Goal: Task Accomplishment & Management: Use online tool/utility

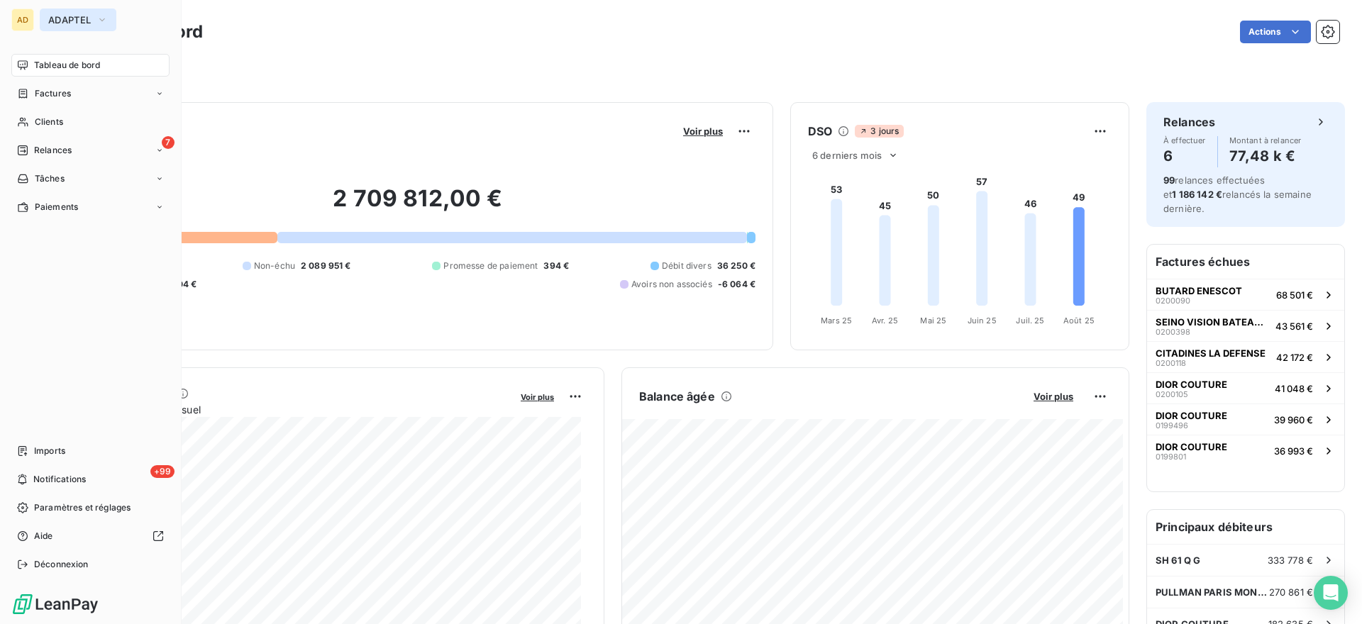
click at [89, 24] on span "ADAPTEL" at bounding box center [69, 19] width 43 height 11
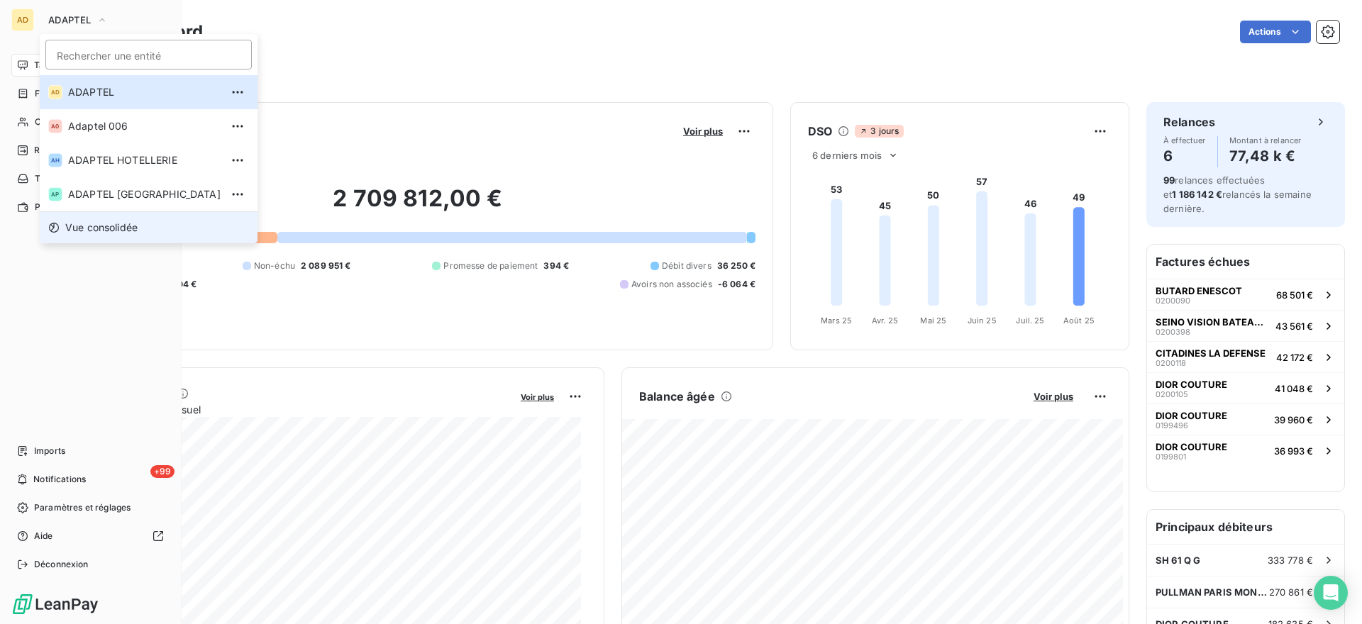
click at [106, 223] on span "Vue consolidée" at bounding box center [101, 228] width 72 height 14
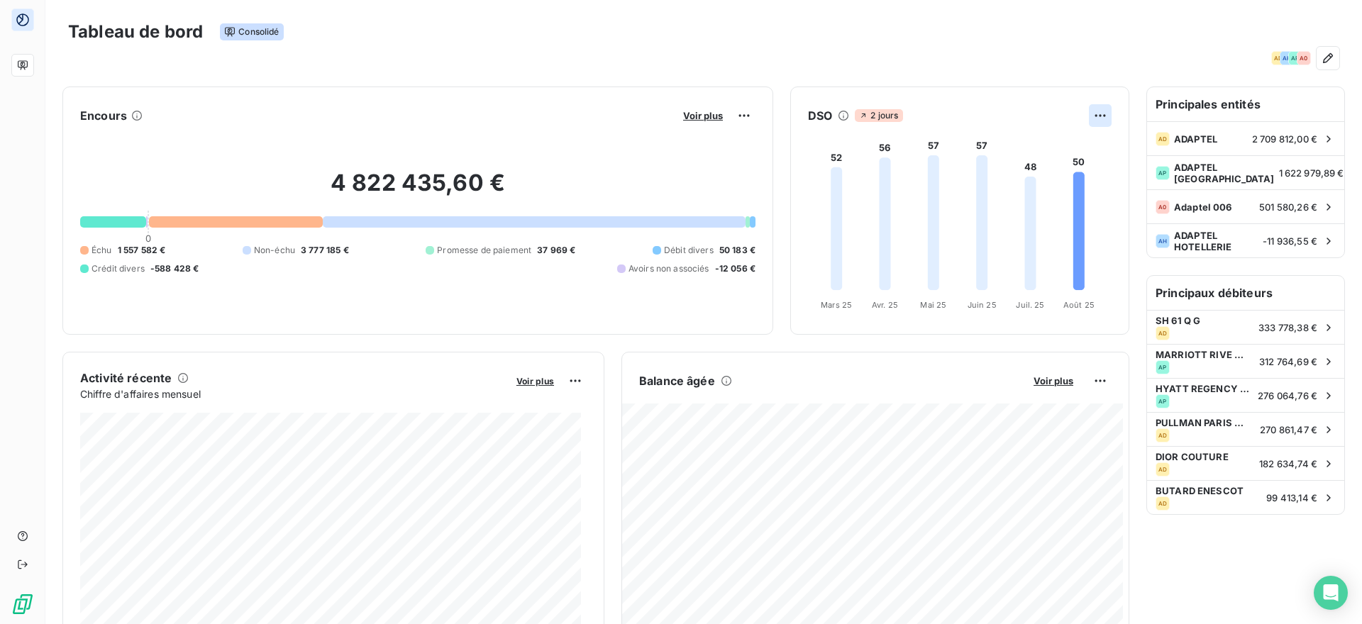
click at [1090, 109] on html "Tableau de bord Consolidé AD AH AP A0 Encours Voir plus 4 822 435,60 € 0 Échu 1…" at bounding box center [681, 312] width 1362 height 624
click at [870, 62] on html "Tableau de bord Consolidé AD AH AP A0 Encours Voir plus 4 822 435,60 € 0 Échu 1…" at bounding box center [681, 312] width 1362 height 624
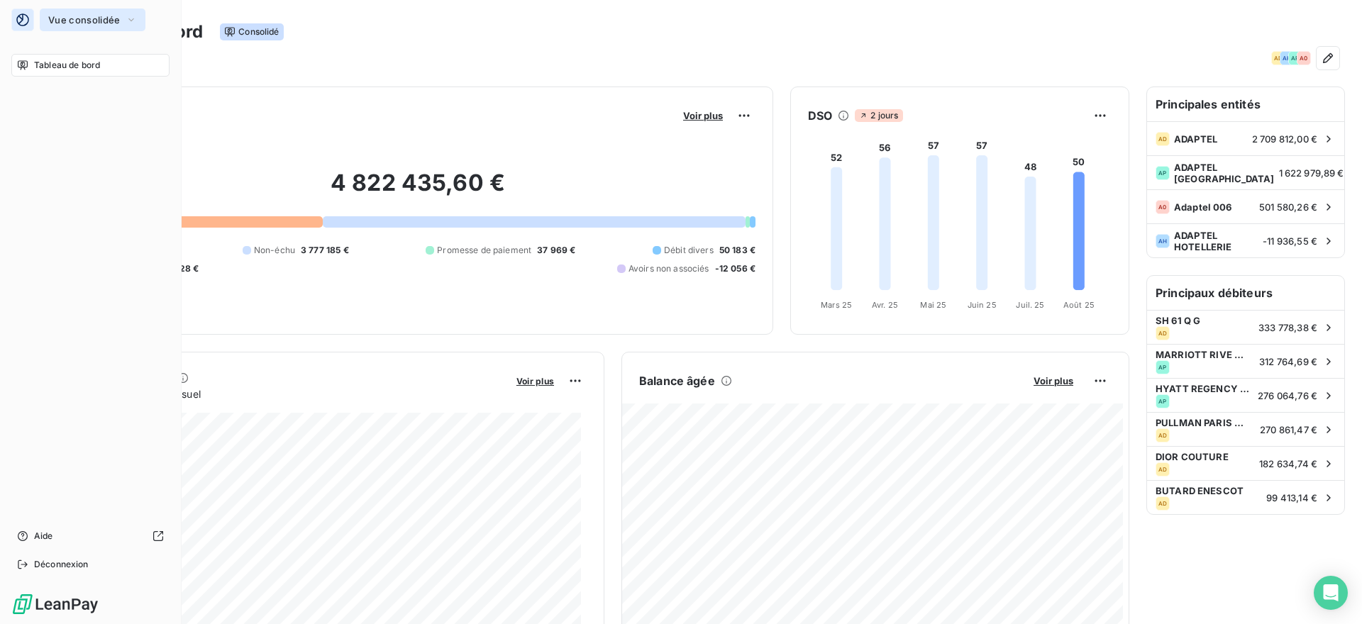
click at [125, 20] on button "Vue consolidée" at bounding box center [93, 20] width 106 height 23
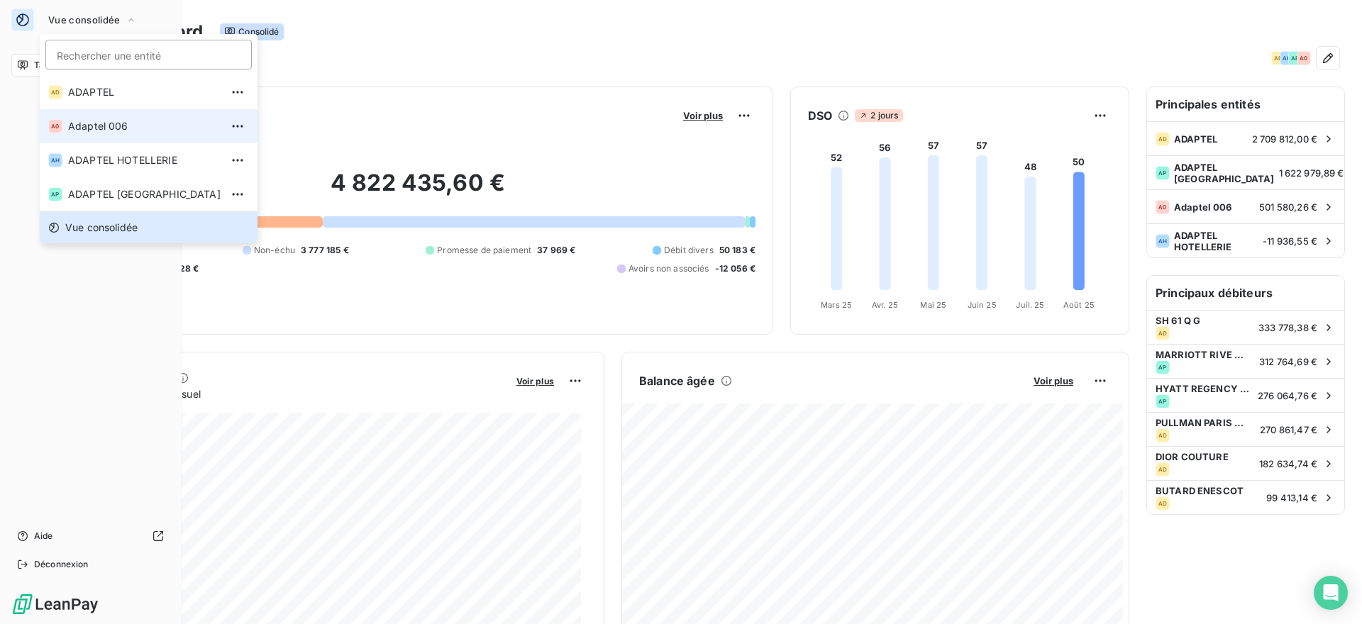
click at [143, 130] on span "Adaptel 006" at bounding box center [144, 126] width 153 height 14
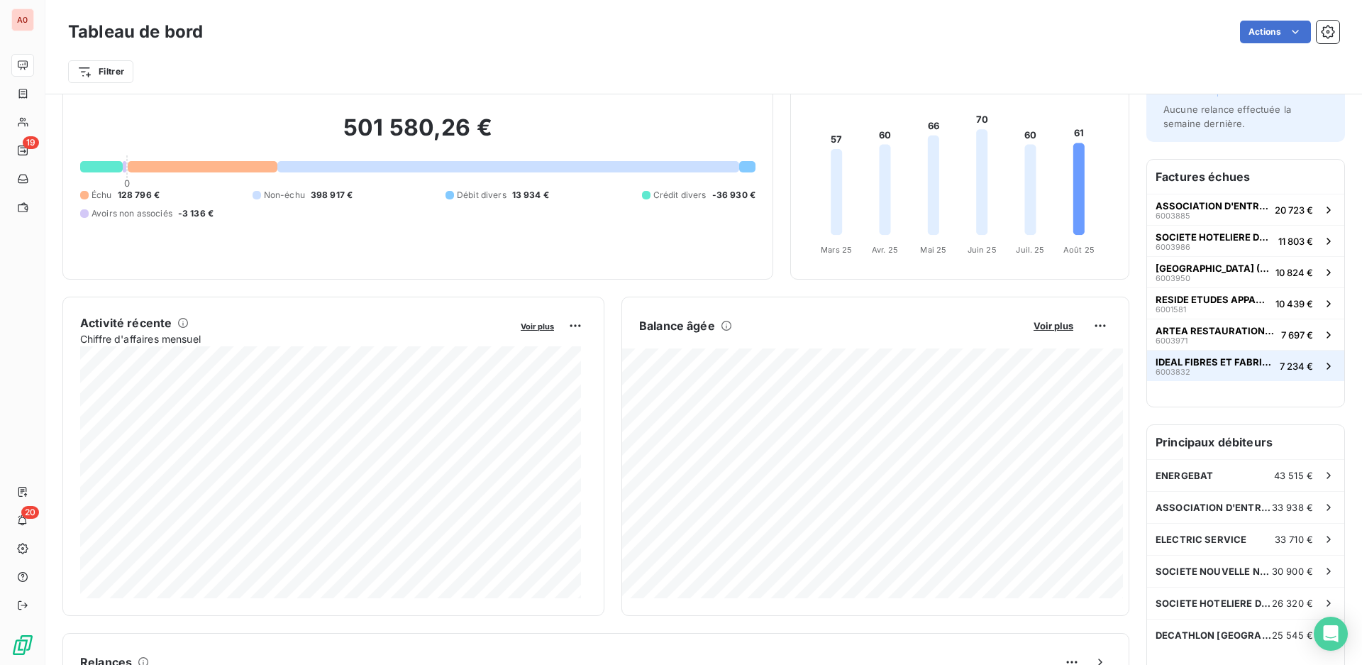
scroll to position [1, 0]
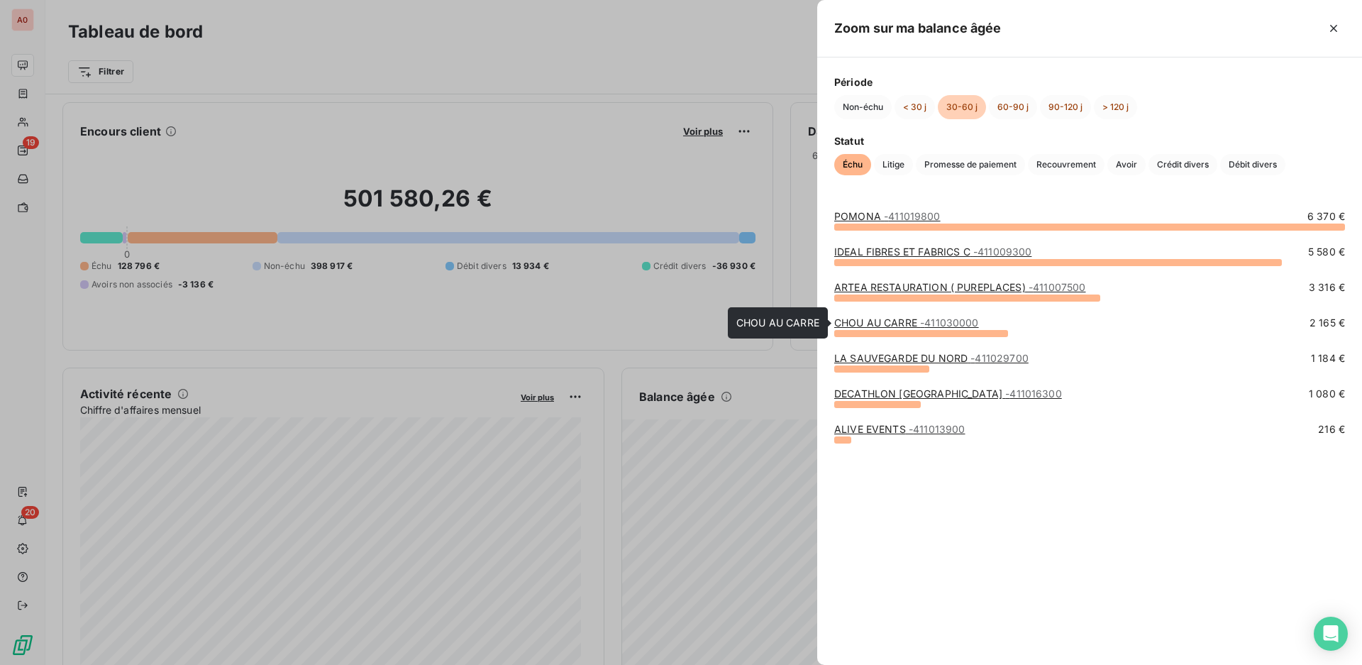
click at [894, 317] on link "CHOU AU CARRE - 411030000" at bounding box center [906, 322] width 145 height 12
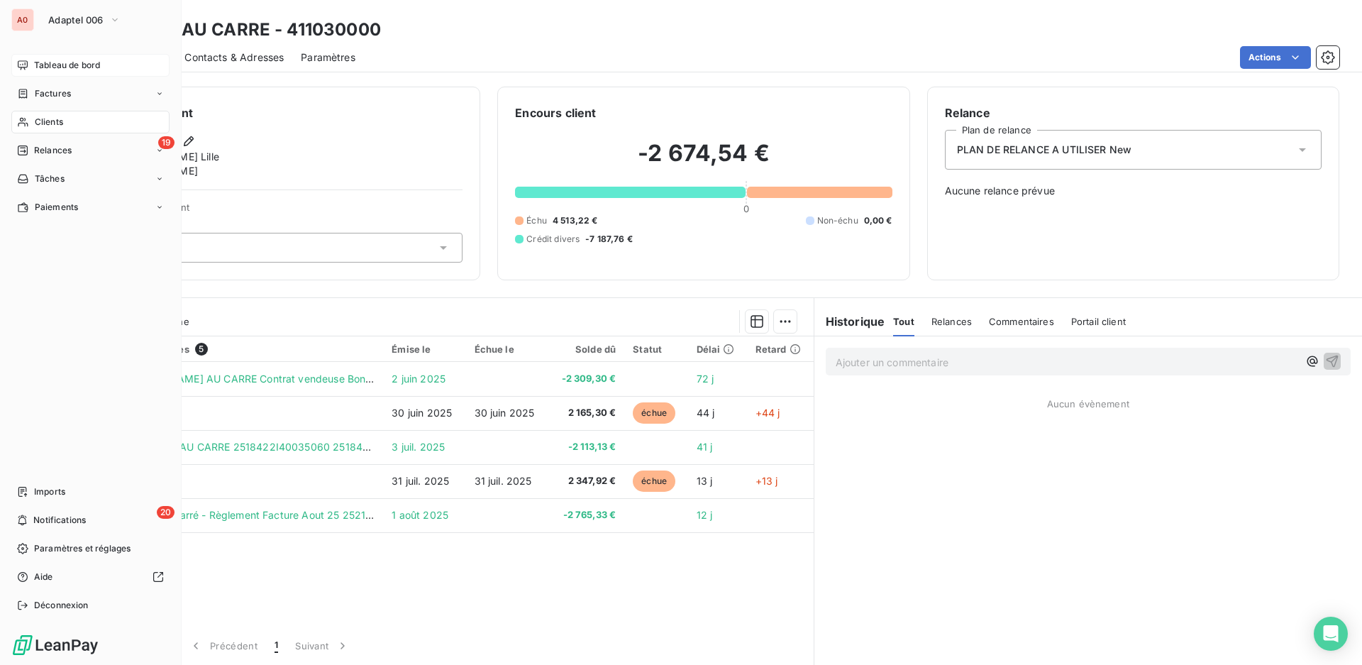
click at [93, 72] on div "Tableau de bord" at bounding box center [90, 65] width 158 height 23
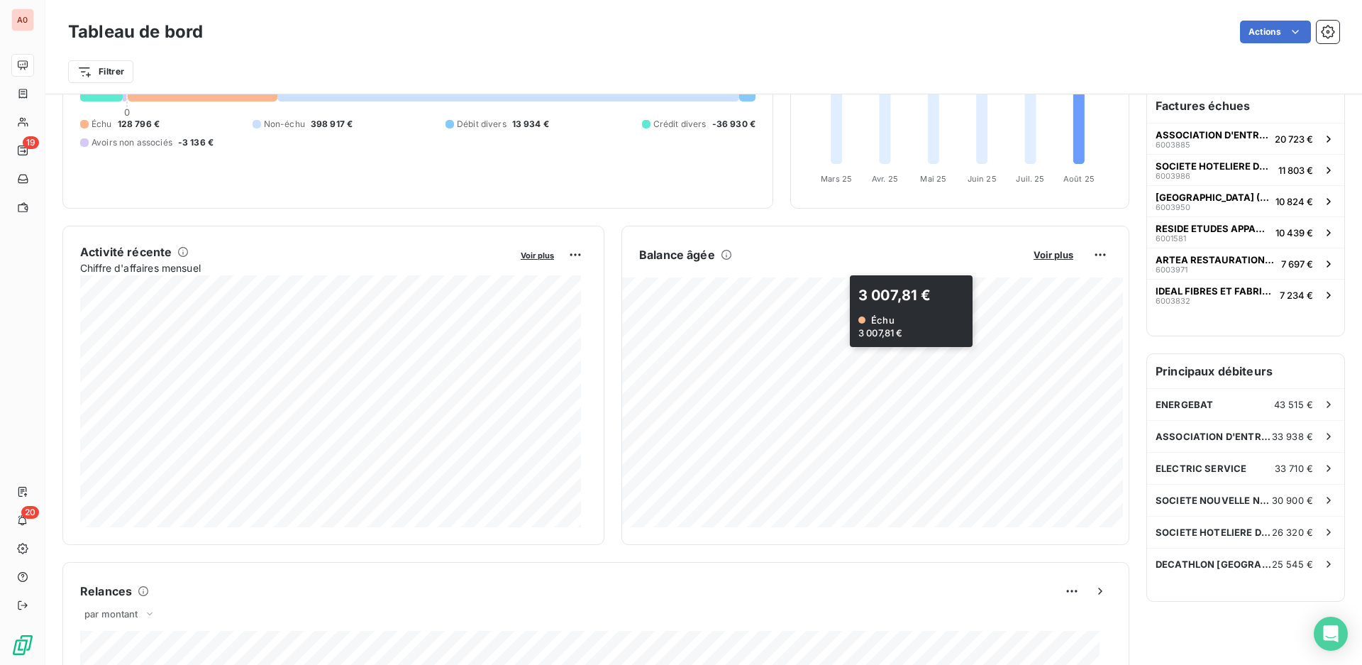
scroll to position [1, 0]
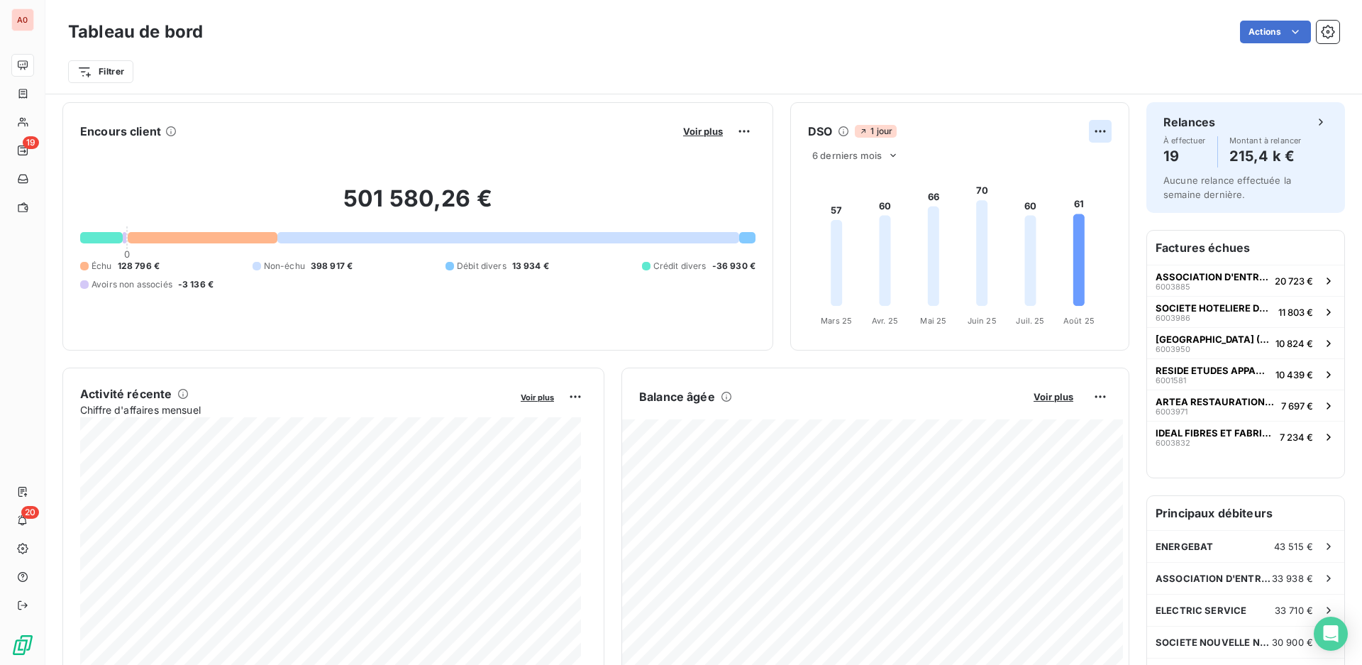
click at [1097, 129] on html "A0 19 20 Tableau de bord Actions Filtrer Encours client Voir plus 501 580,26 € …" at bounding box center [681, 332] width 1362 height 665
click at [970, 108] on html "A0 19 20 Tableau de bord Actions Filtrer Encours client Voir plus 501 580,26 € …" at bounding box center [681, 332] width 1362 height 665
click at [845, 160] on span "6 derniers mois" at bounding box center [847, 155] width 70 height 11
click at [837, 211] on li "12" at bounding box center [858, 211] width 94 height 26
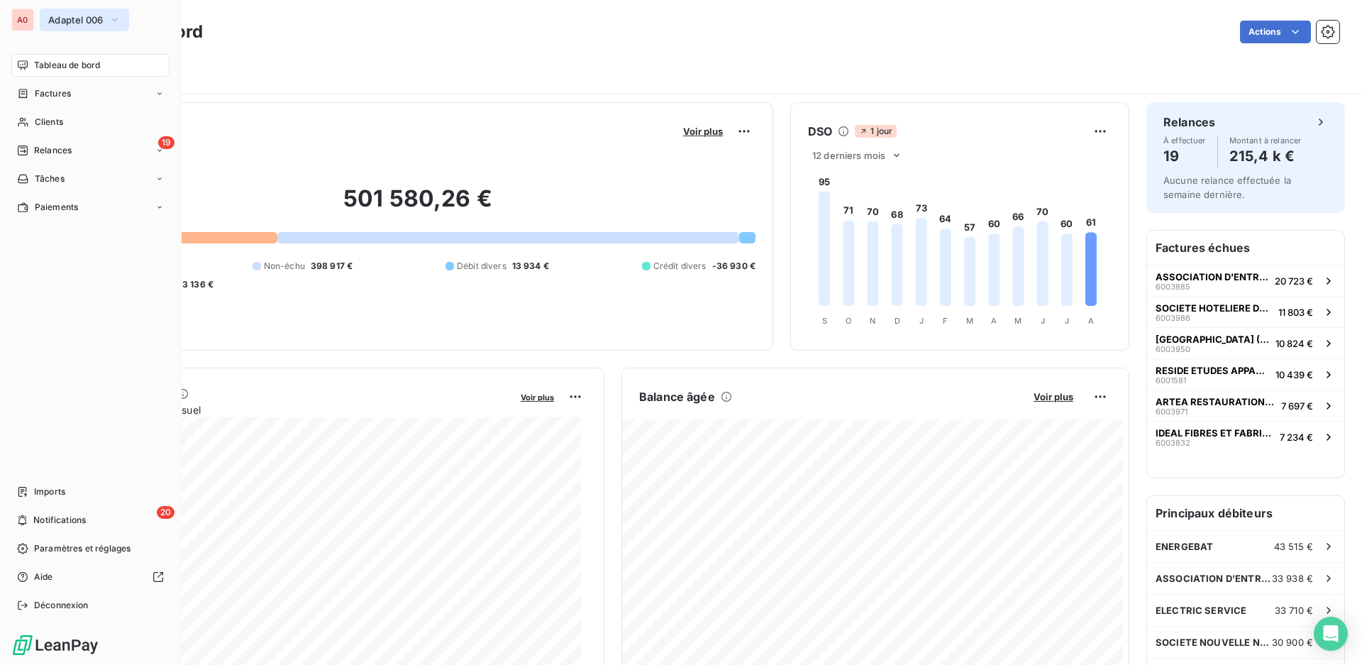
click at [57, 24] on span "Adaptel 006" at bounding box center [75, 19] width 55 height 11
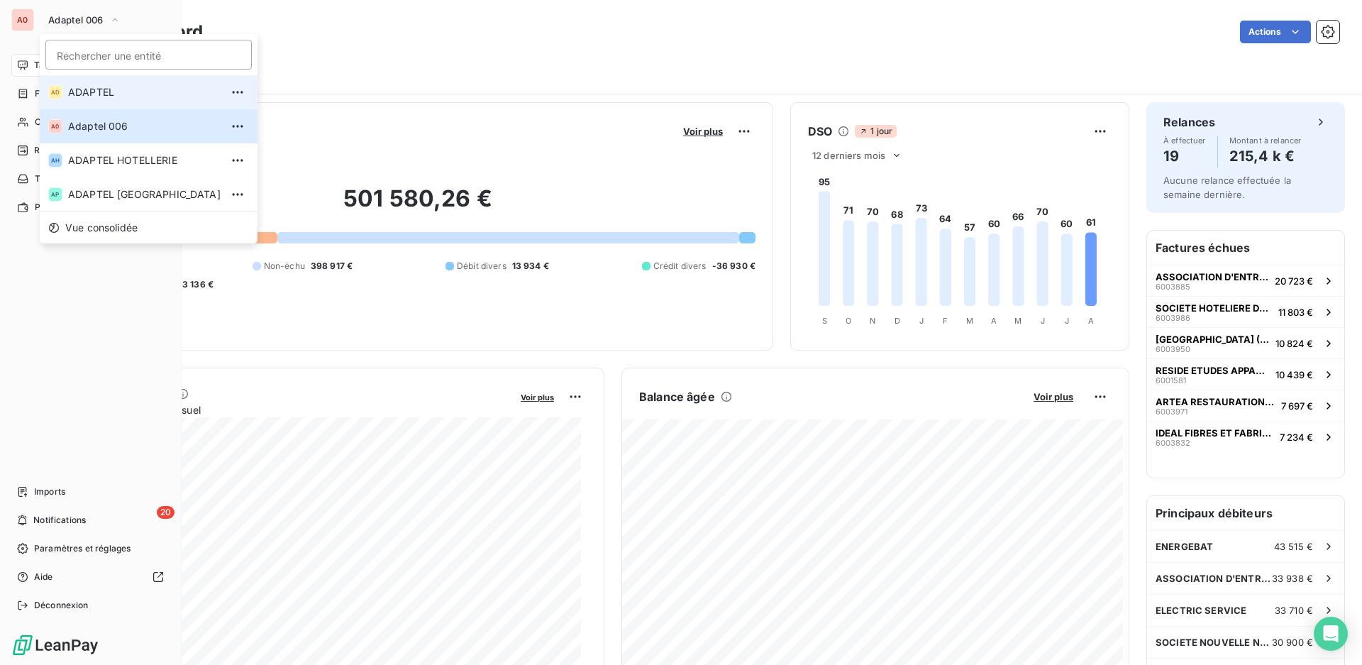
click at [118, 94] on span "ADAPTEL" at bounding box center [144, 92] width 153 height 14
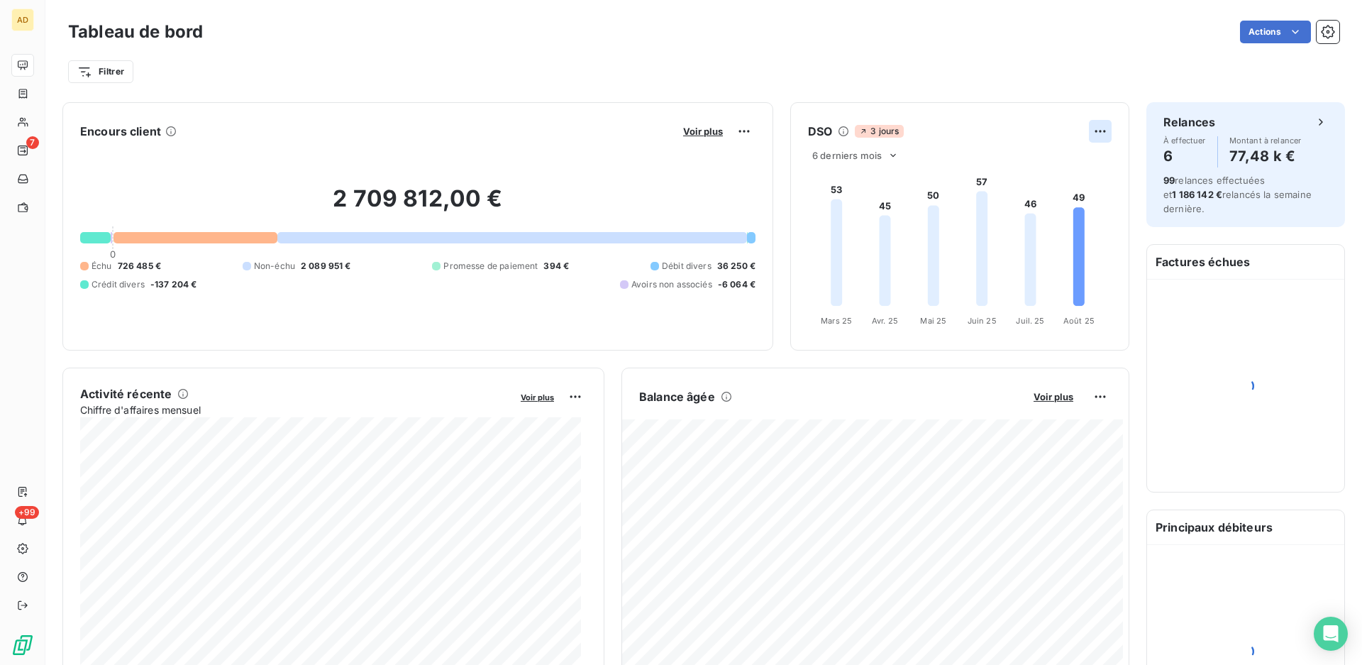
click at [1092, 133] on html "AD 7 +99 Tableau de bord Actions Filtrer Encours client Voir plus 2 709 812,00 …" at bounding box center [681, 332] width 1362 height 665
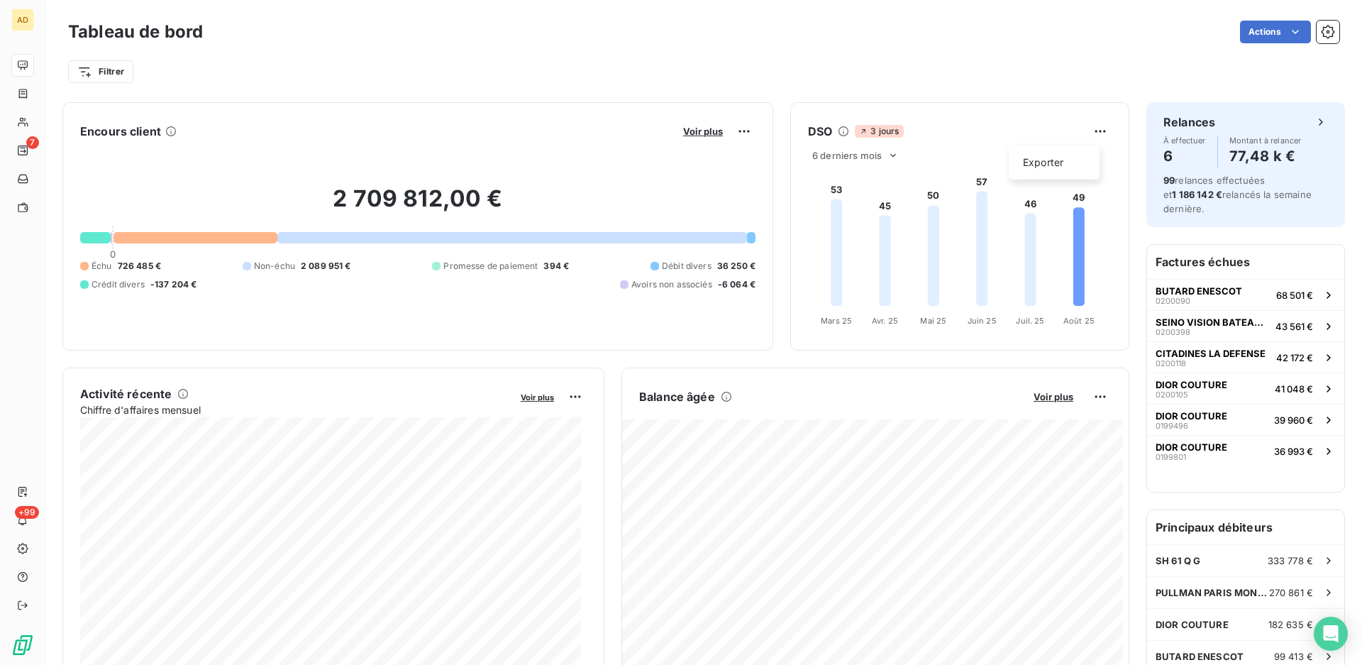
click at [927, 106] on html "AD 7 +99 Tableau de bord Actions Filtrer Encours client Voir plus 2 709 812,00 …" at bounding box center [681, 332] width 1362 height 665
click at [887, 154] on icon at bounding box center [892, 155] width 11 height 11
click at [874, 211] on li "12" at bounding box center [858, 211] width 94 height 26
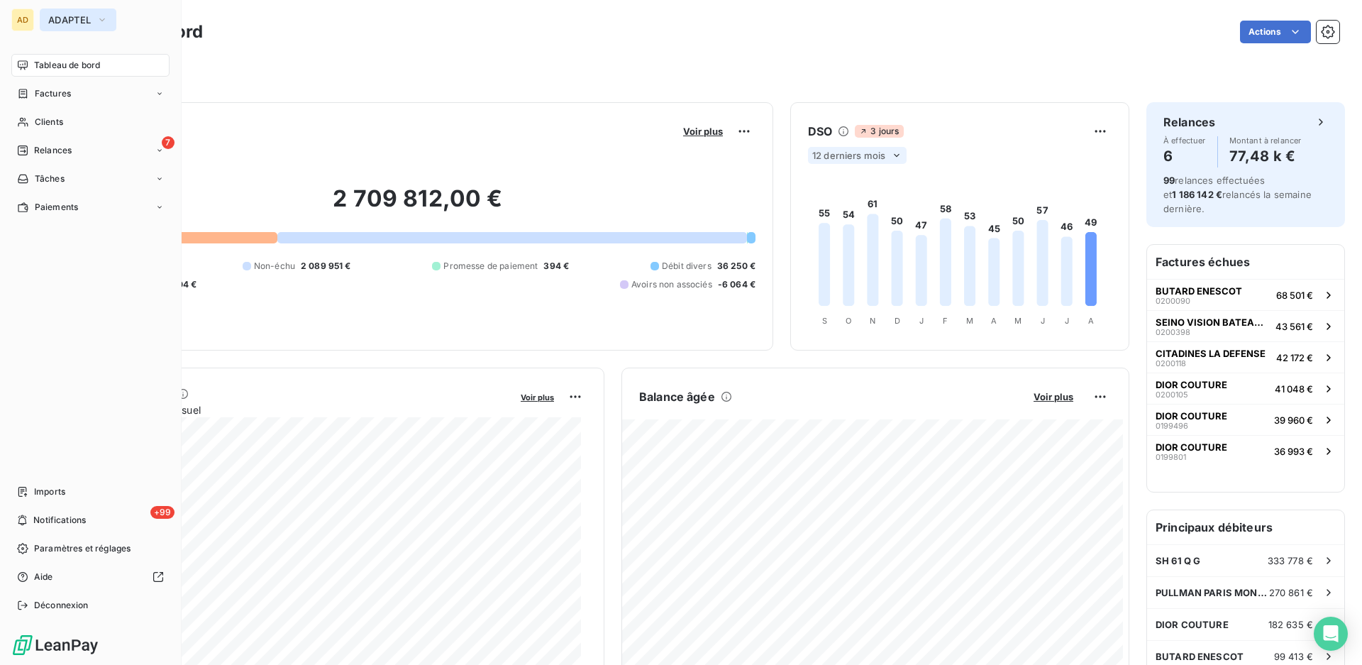
click at [84, 16] on span "ADAPTEL" at bounding box center [69, 19] width 43 height 11
click at [68, 16] on span "ADAPTEL" at bounding box center [69, 19] width 43 height 11
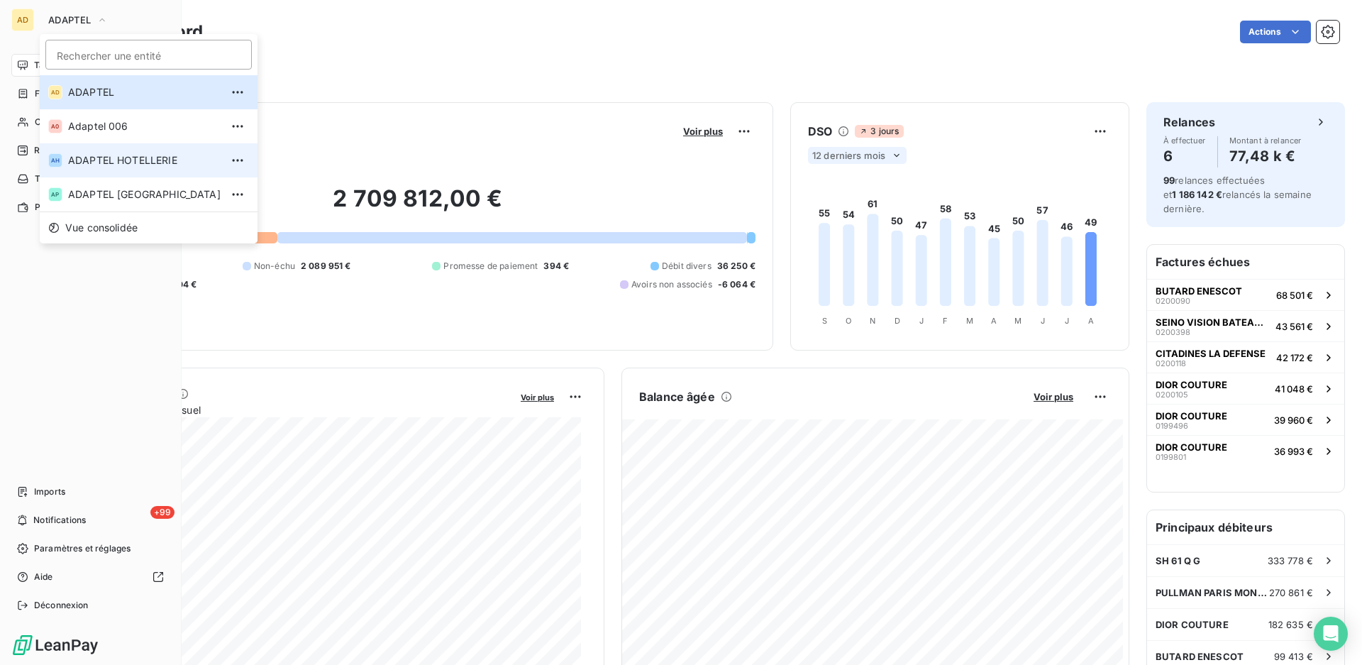
click at [120, 164] on span "ADAPTEL HOTELLERIE" at bounding box center [144, 160] width 153 height 14
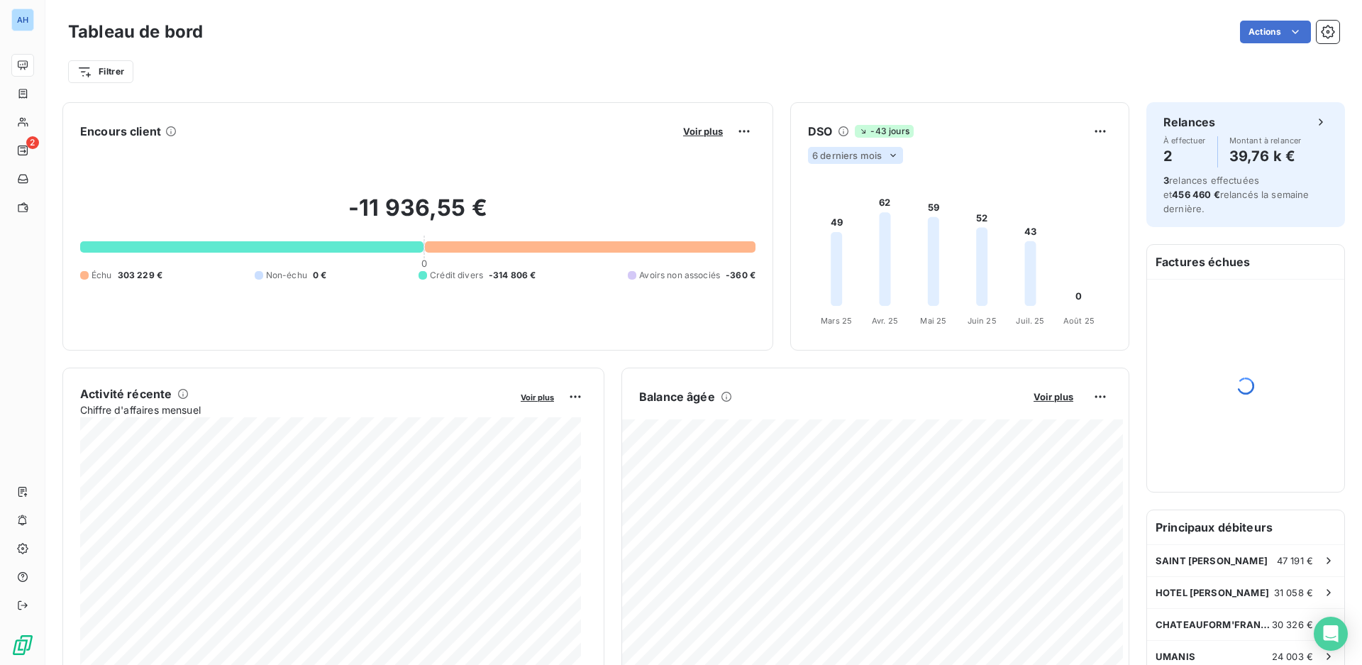
click at [868, 157] on span "6 derniers mois" at bounding box center [847, 155] width 70 height 11
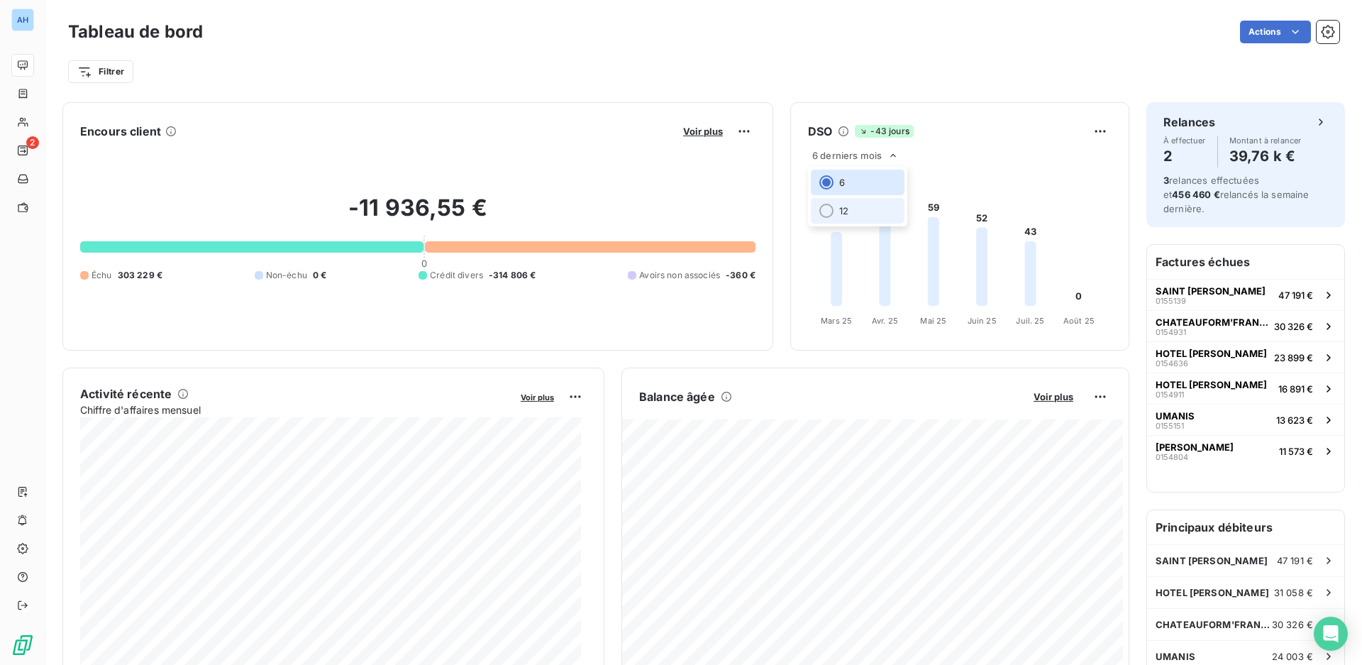
click at [864, 209] on li "12" at bounding box center [858, 211] width 94 height 26
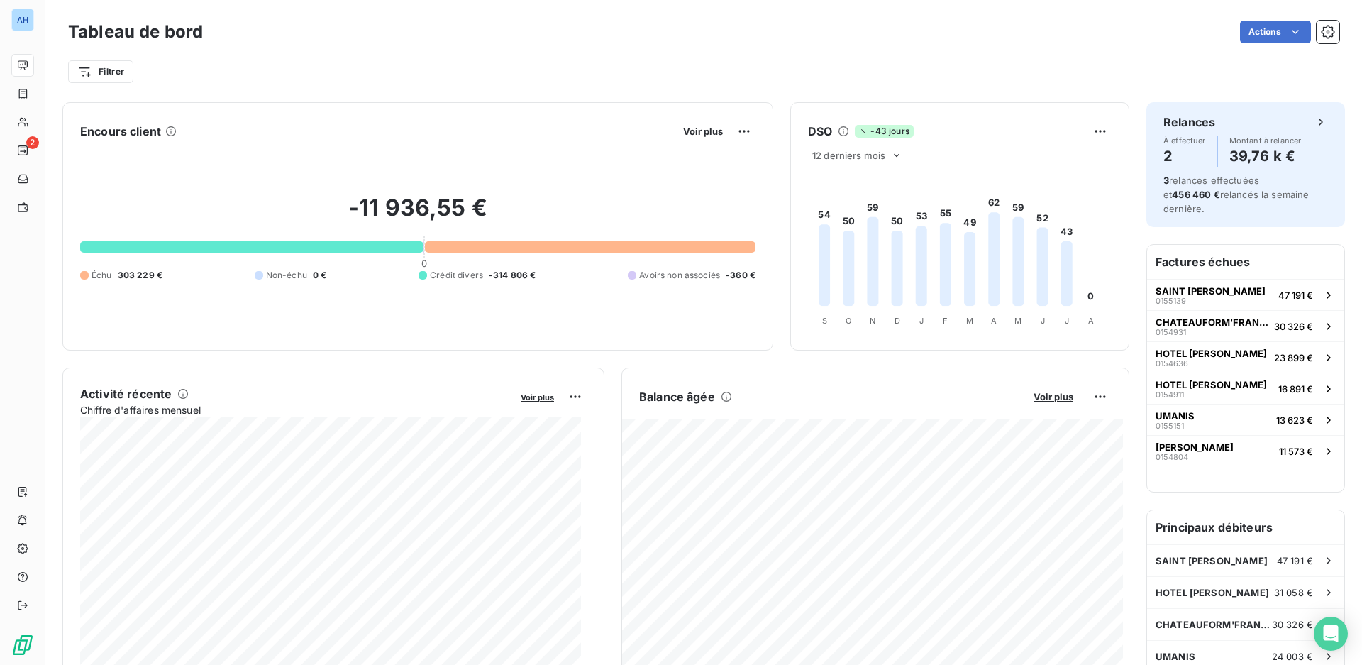
click at [1104, 58] on div "Filtrer" at bounding box center [703, 71] width 1271 height 27
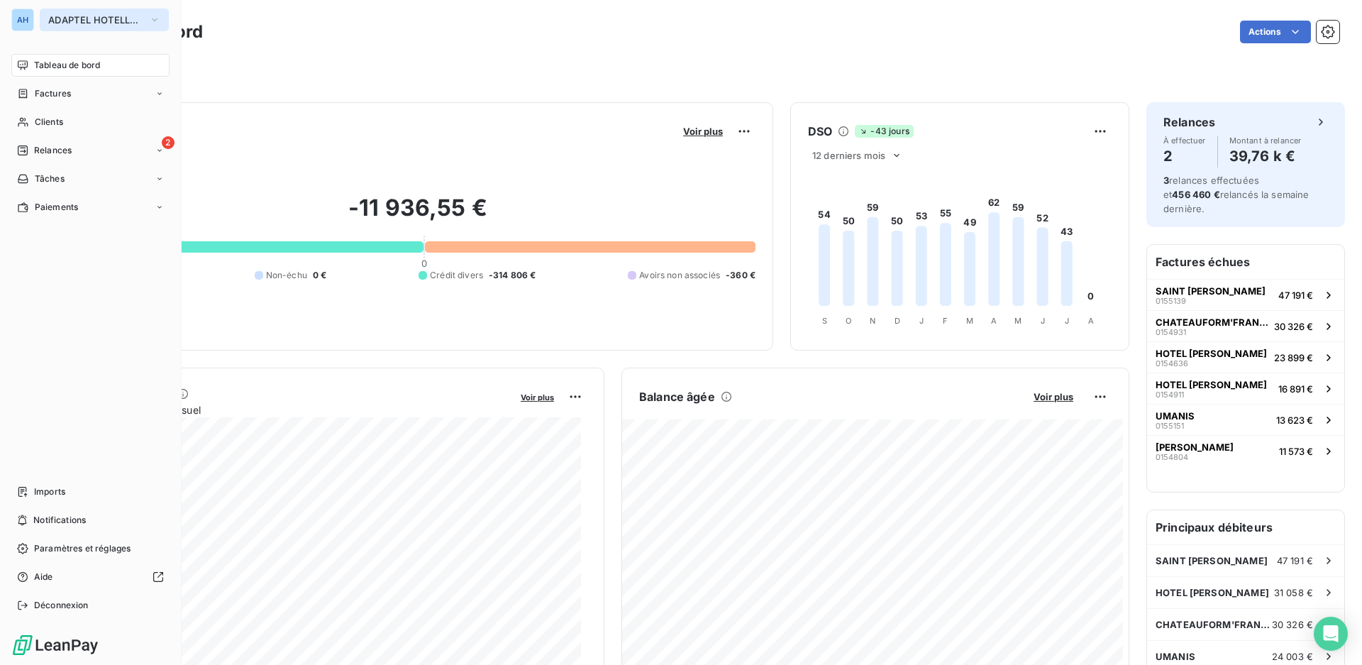
click at [118, 21] on span "ADAPTEL HOTELLERIE" at bounding box center [95, 19] width 95 height 11
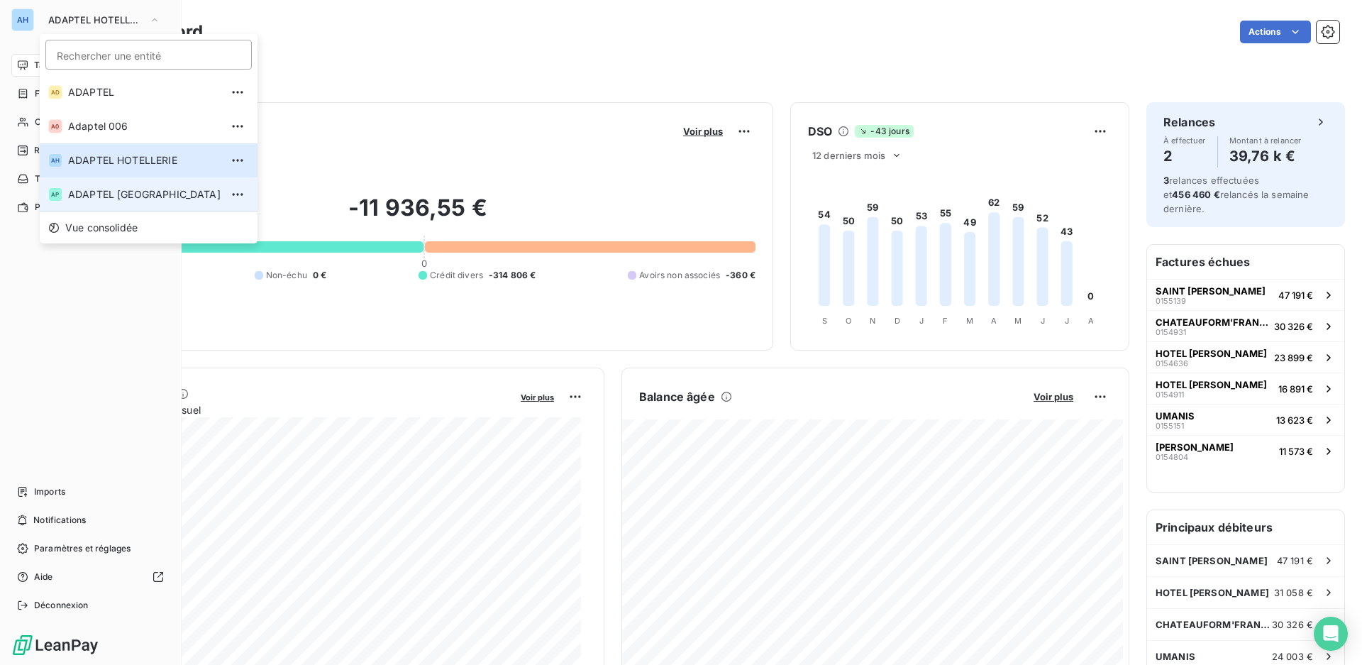
click at [133, 192] on span "ADAPTEL [GEOGRAPHIC_DATA]" at bounding box center [144, 194] width 153 height 14
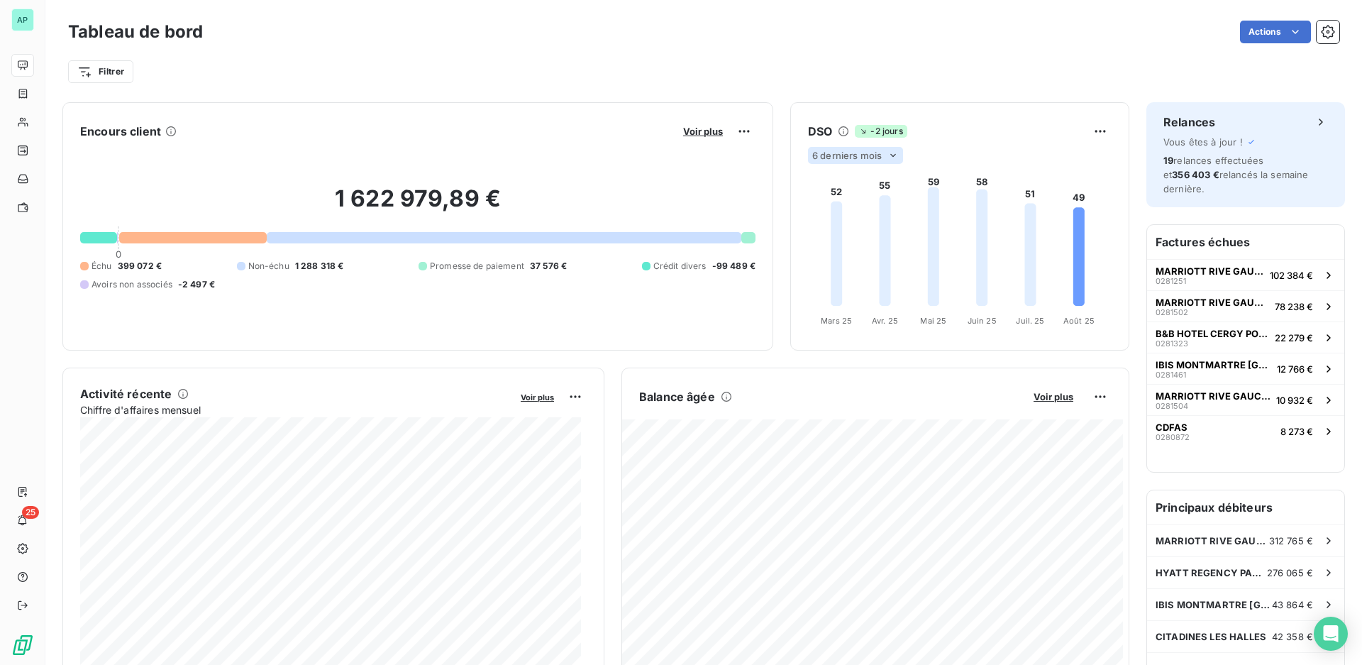
click at [826, 154] on span "6 derniers mois" at bounding box center [847, 155] width 70 height 11
click at [849, 207] on li "12" at bounding box center [858, 211] width 94 height 26
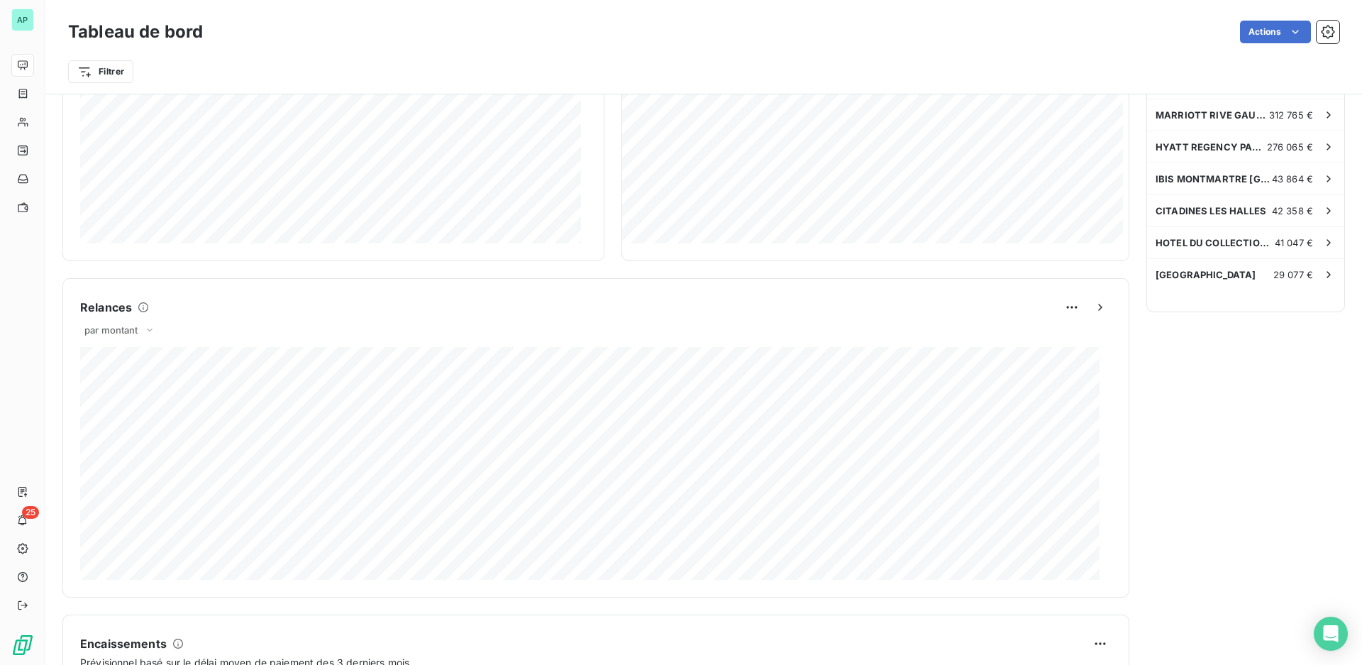
scroll to position [284, 0]
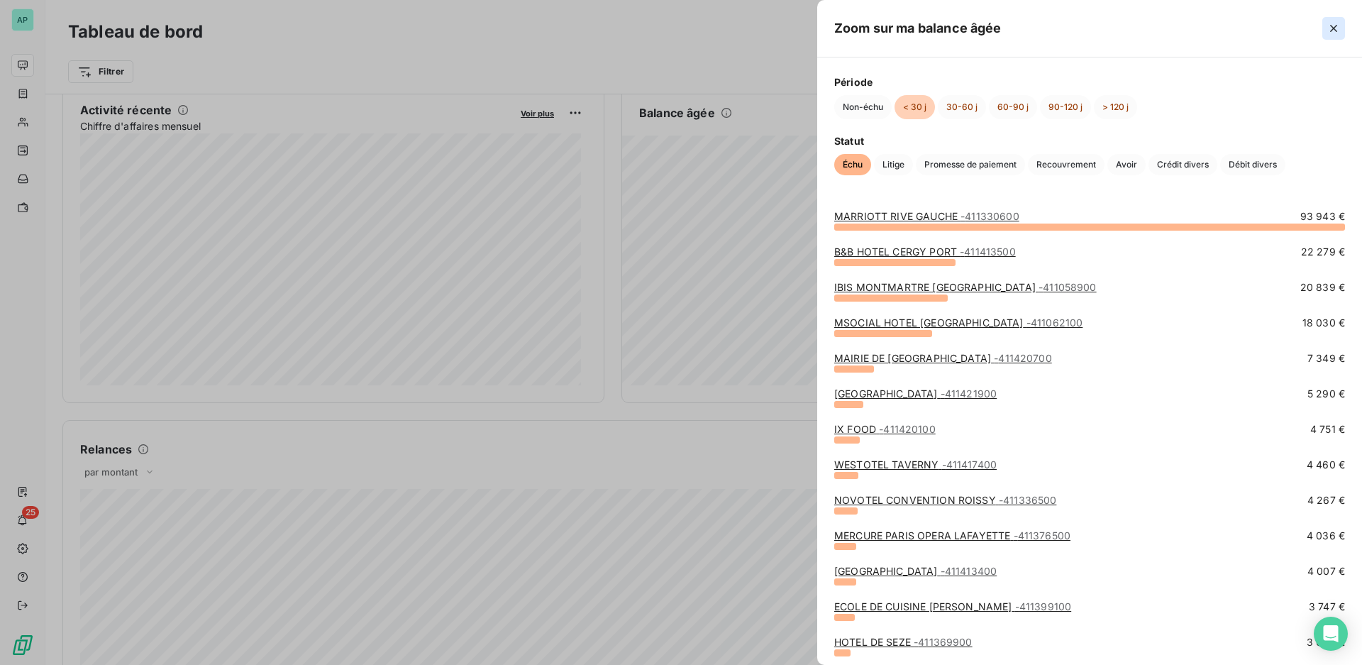
click at [1334, 30] on icon "button" at bounding box center [1333, 28] width 14 height 14
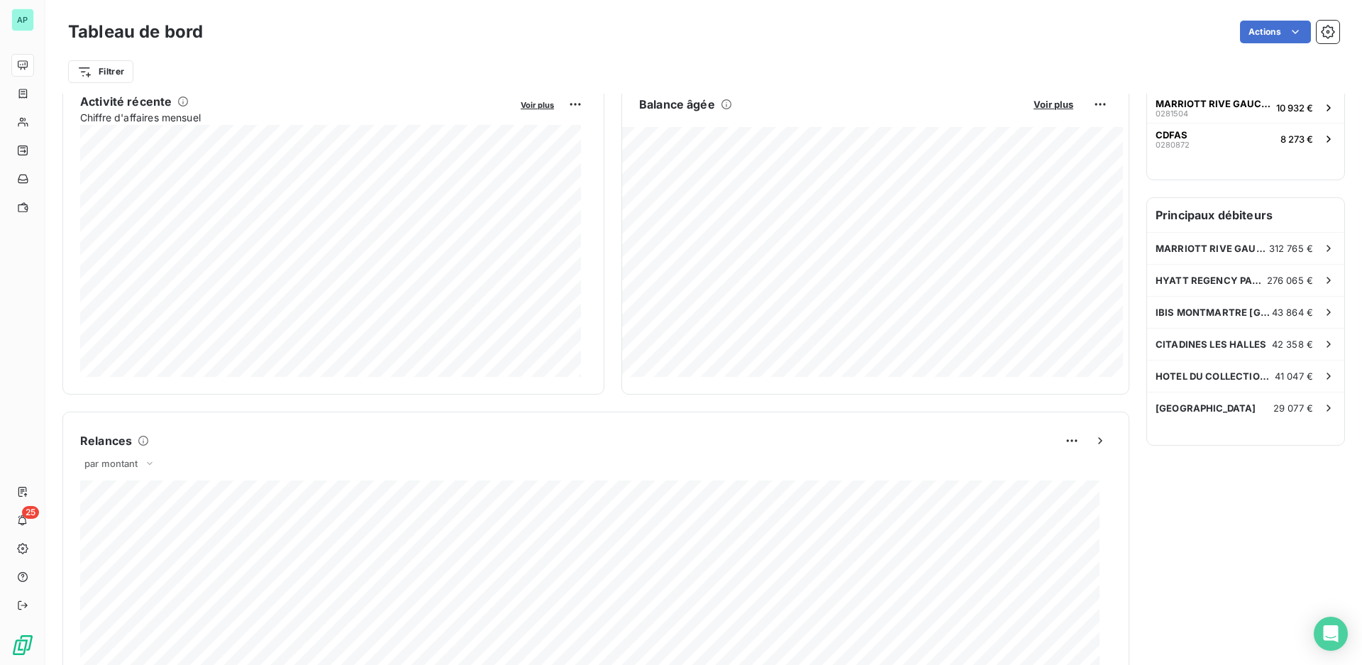
scroll to position [0, 0]
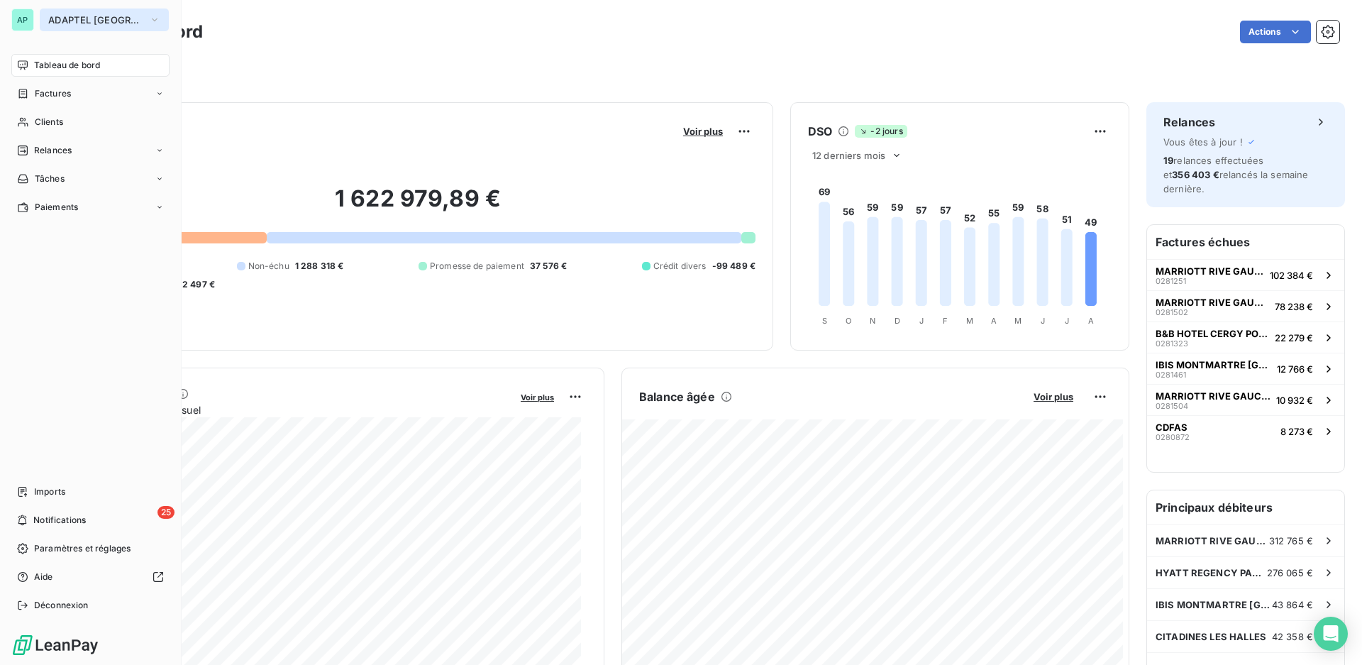
click at [59, 19] on span "ADAPTEL [GEOGRAPHIC_DATA]" at bounding box center [95, 19] width 95 height 11
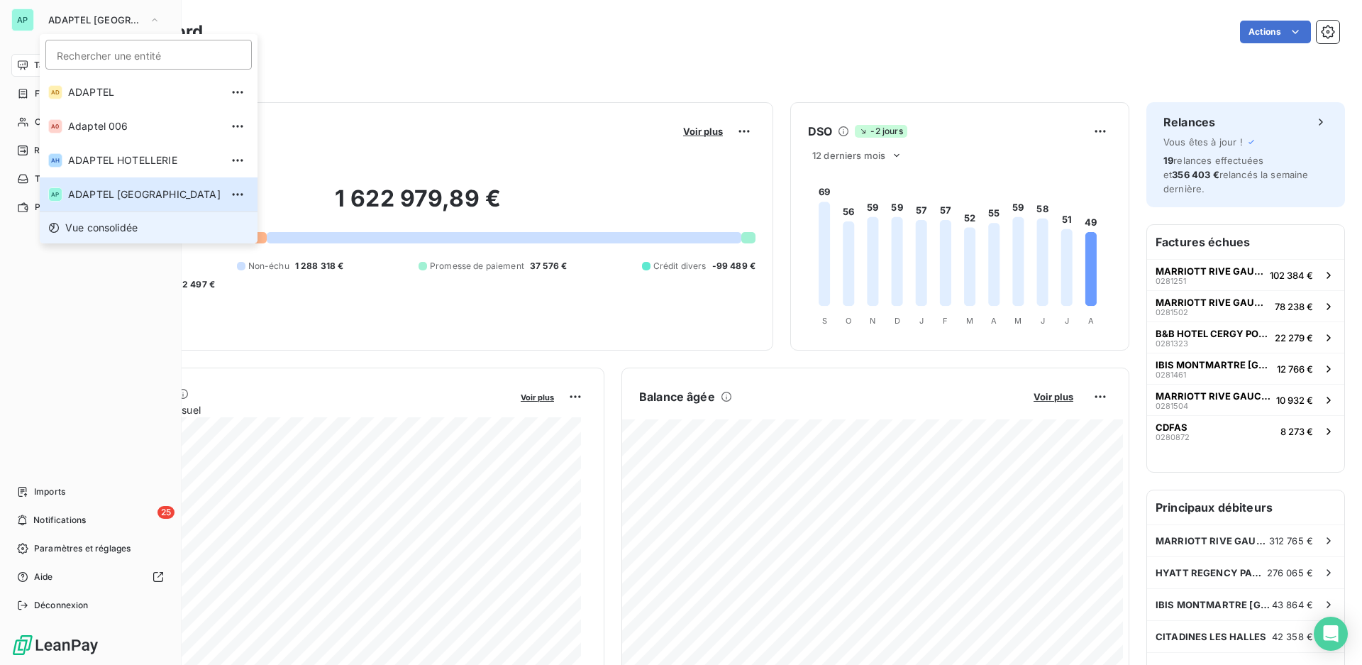
click at [109, 221] on span "Vue consolidée" at bounding box center [101, 228] width 72 height 14
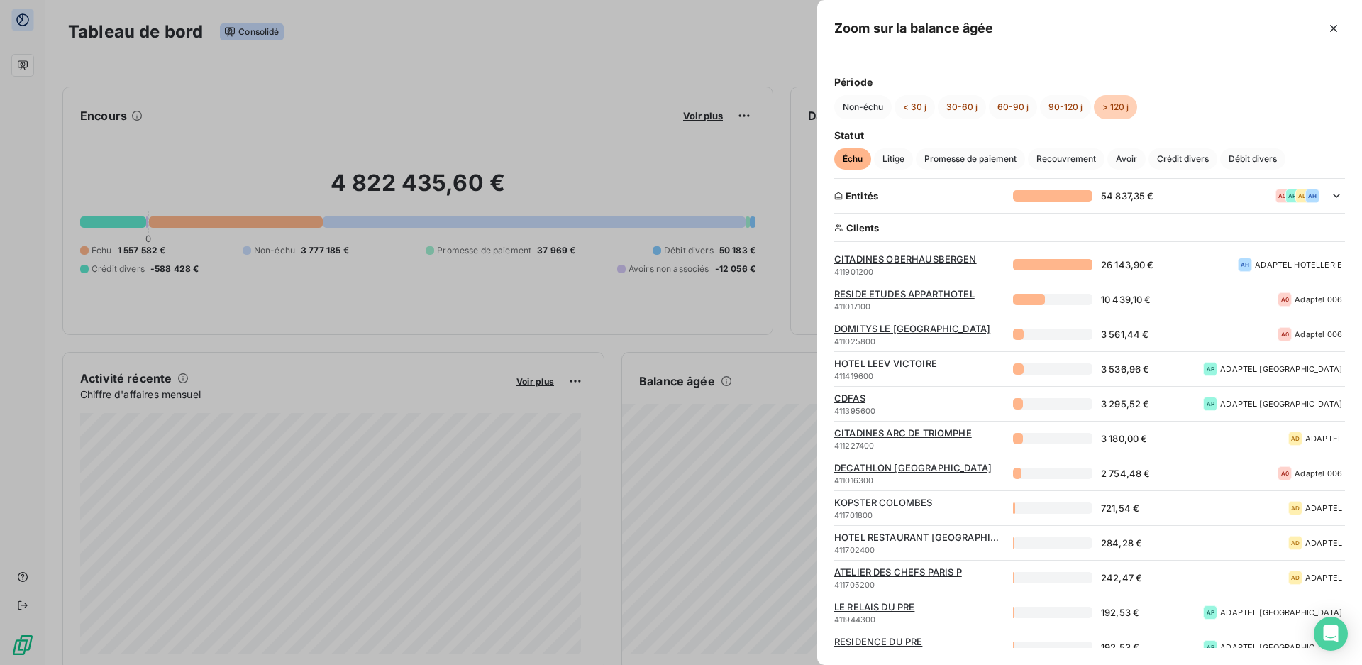
click at [680, 45] on div at bounding box center [681, 332] width 1362 height 665
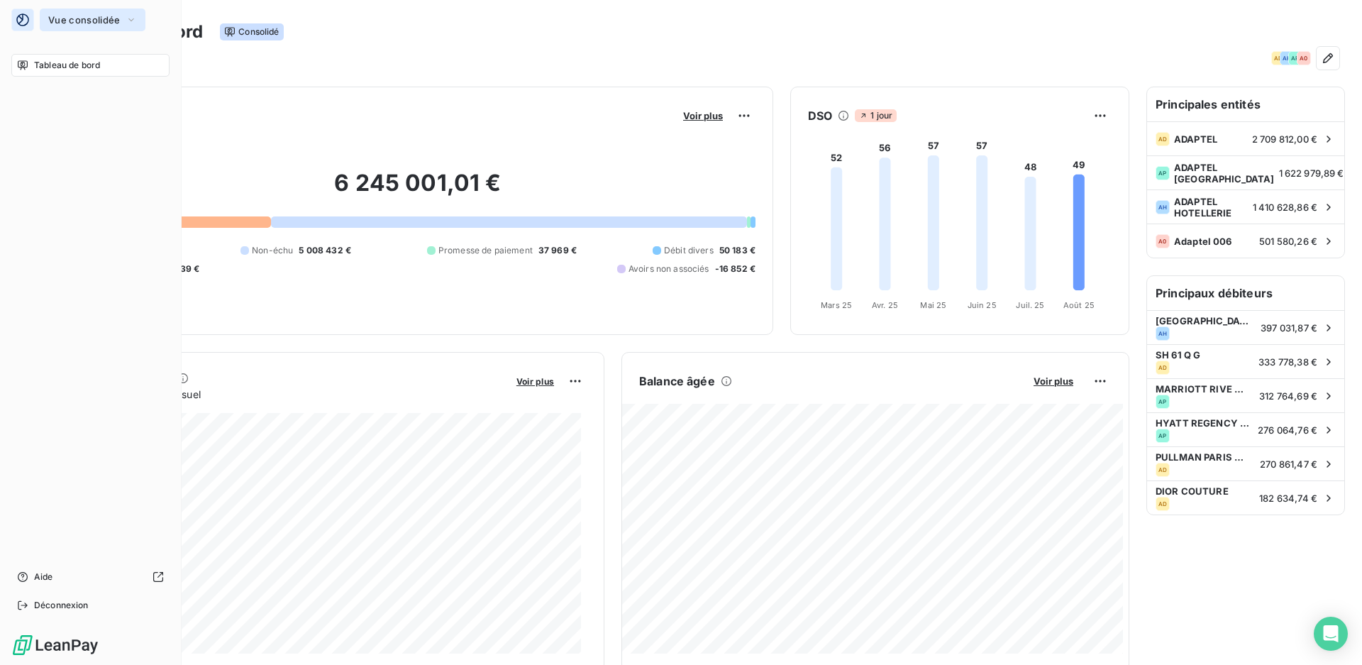
click at [69, 20] on span "Vue consolidée" at bounding box center [84, 19] width 72 height 11
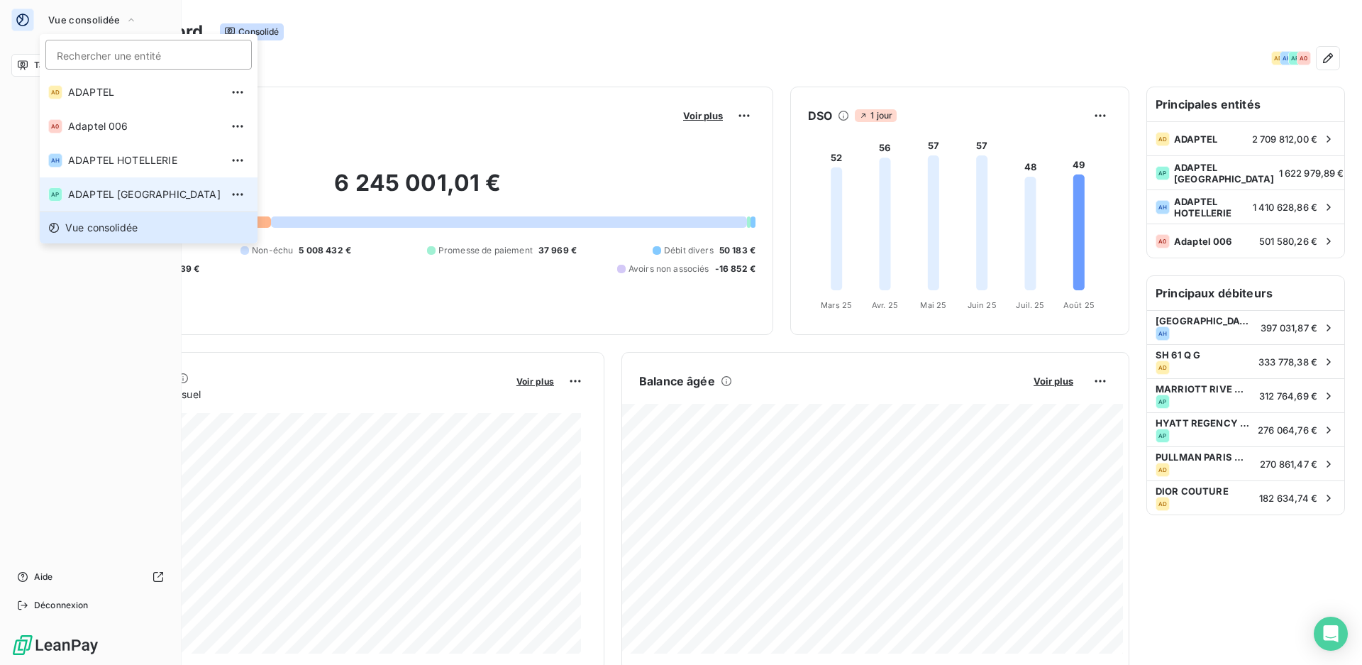
click at [87, 194] on span "ADAPTEL [GEOGRAPHIC_DATA]" at bounding box center [144, 194] width 153 height 14
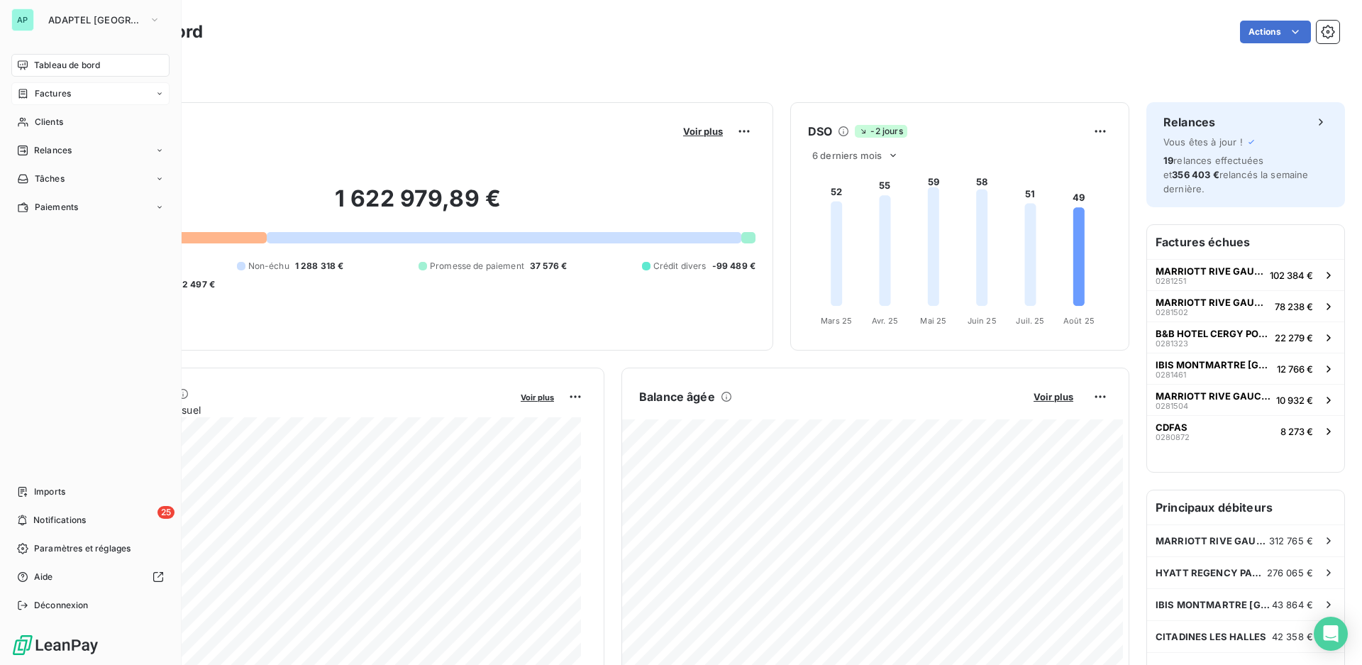
click at [38, 96] on span "Factures" at bounding box center [53, 93] width 36 height 13
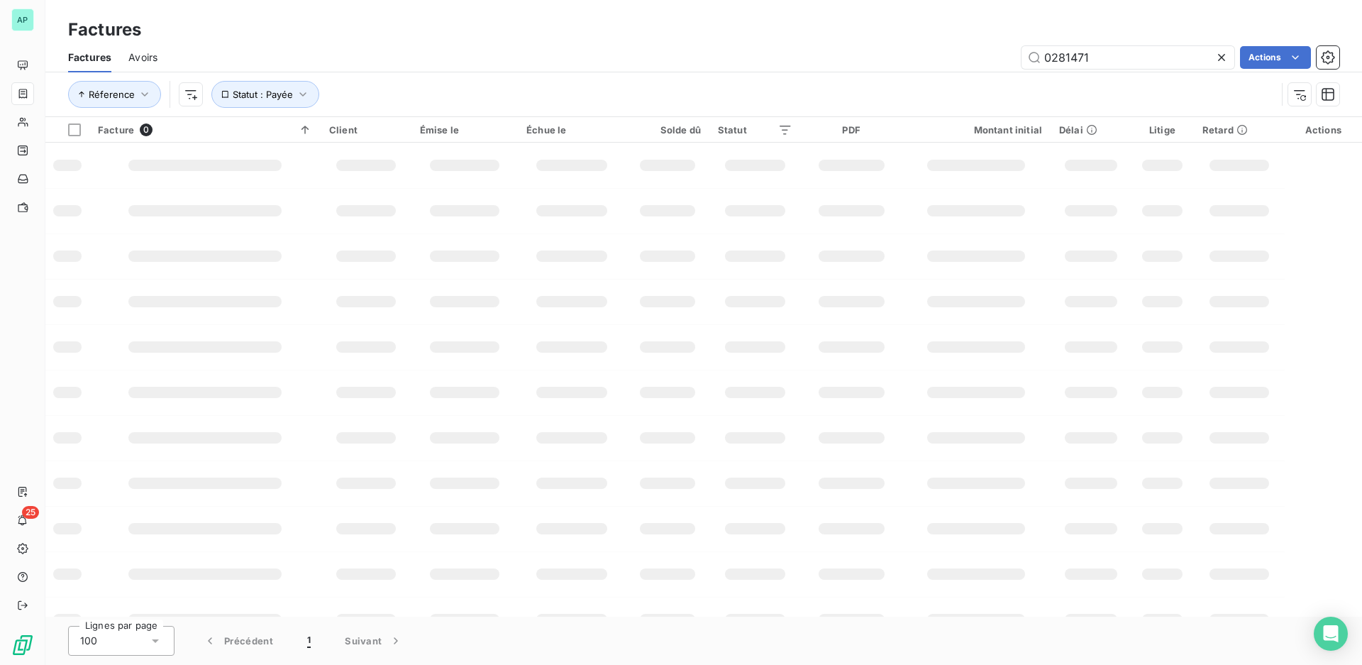
drag, startPoint x: 1120, startPoint y: 60, endPoint x: 987, endPoint y: 62, distance: 132.7
click at [987, 62] on div "0281471 Actions" at bounding box center [756, 57] width 1165 height 23
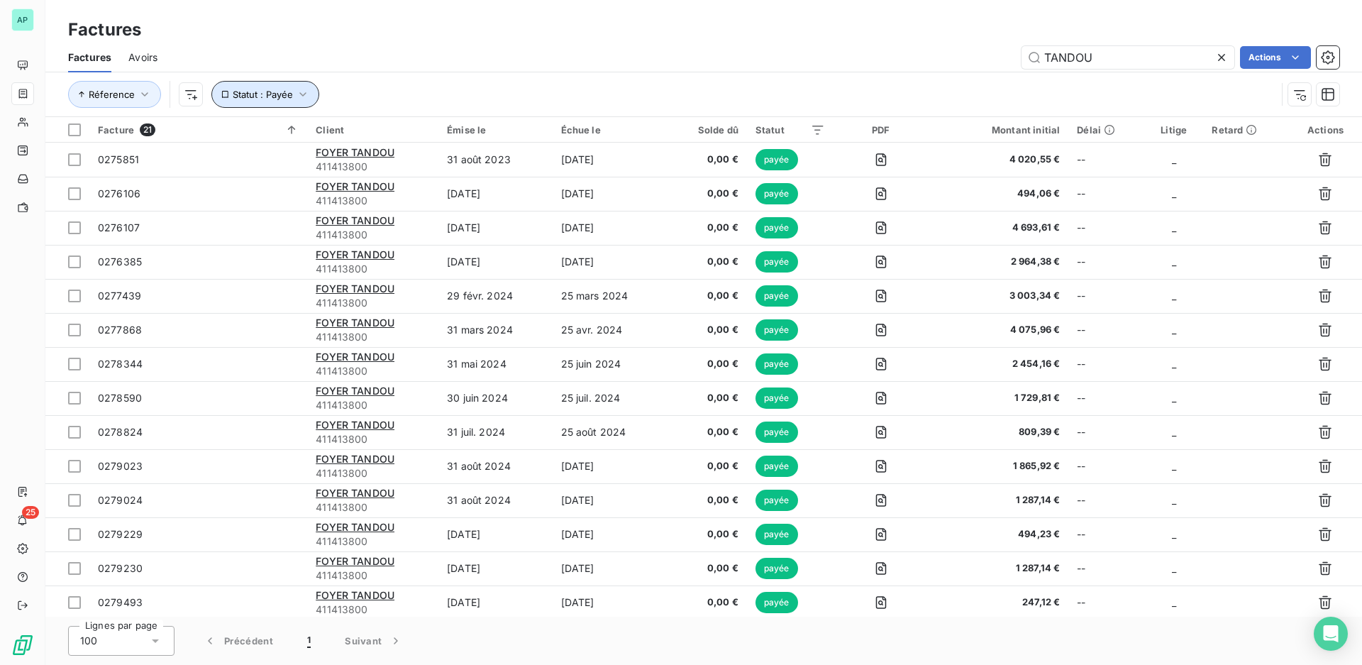
click at [308, 94] on icon "button" at bounding box center [303, 94] width 14 height 14
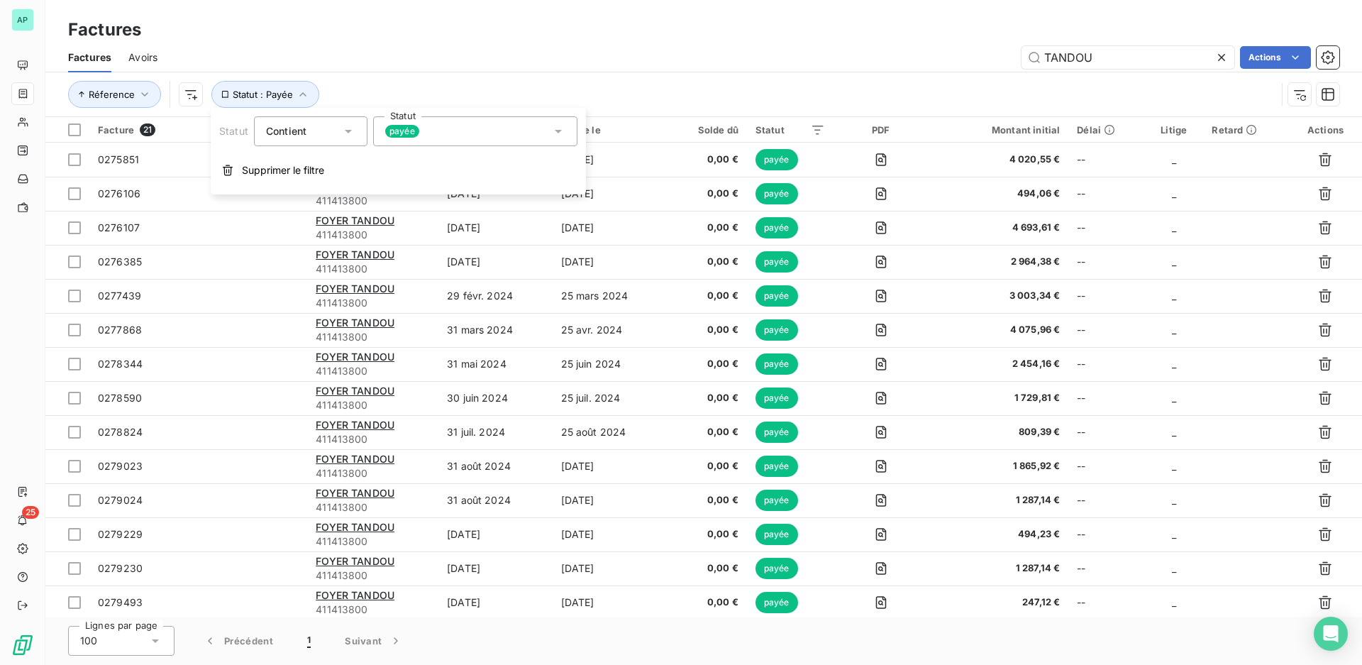
click at [502, 144] on div "payée" at bounding box center [475, 131] width 204 height 30
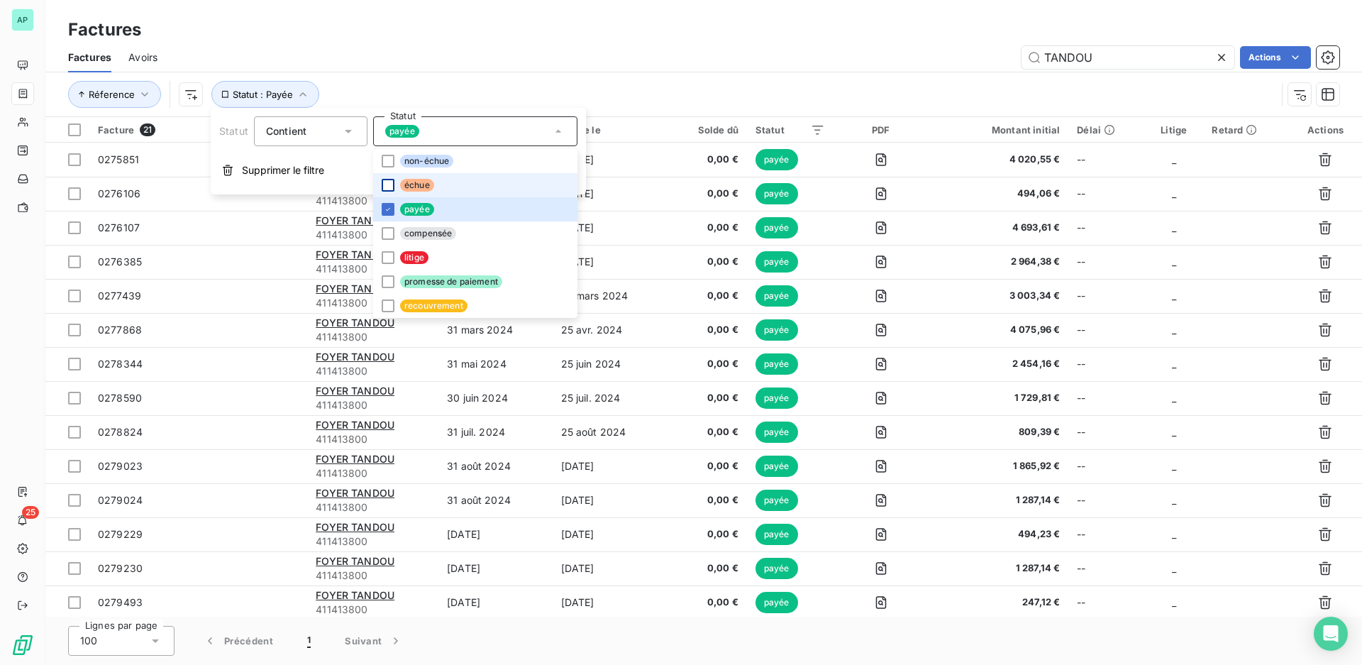
click at [390, 184] on div at bounding box center [388, 185] width 13 height 13
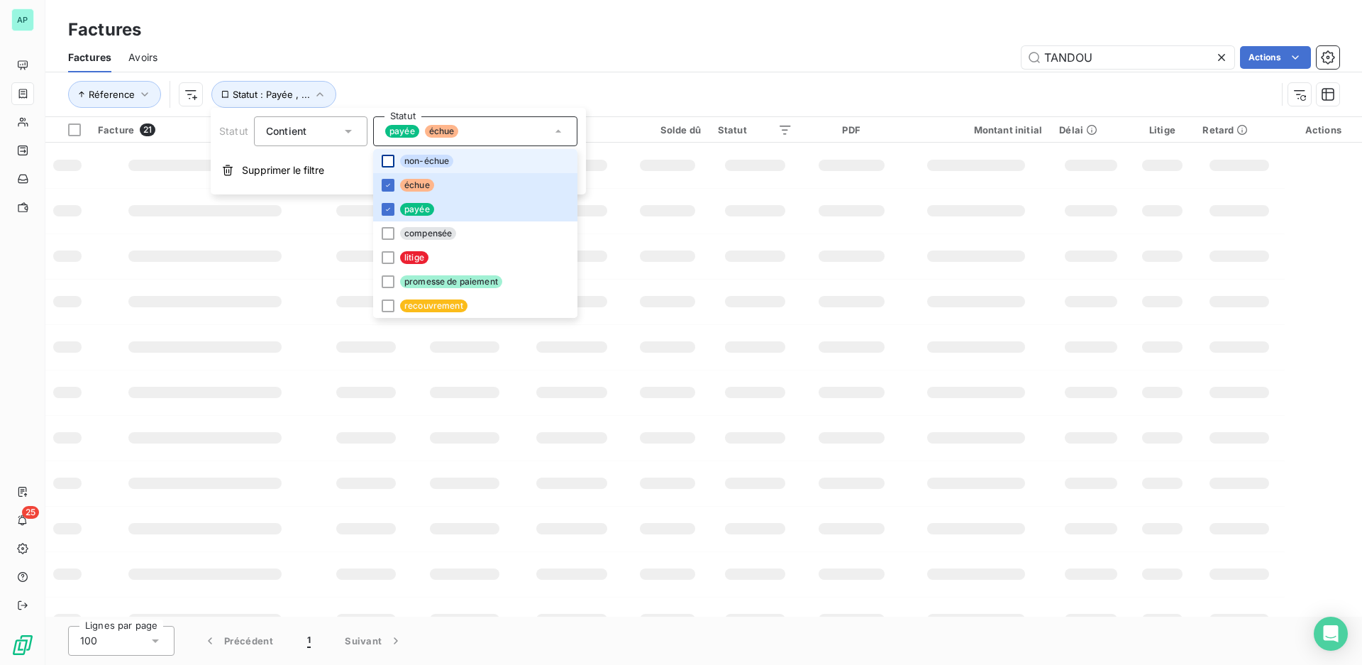
click at [388, 164] on div at bounding box center [388, 161] width 13 height 13
click at [389, 211] on icon at bounding box center [388, 209] width 9 height 9
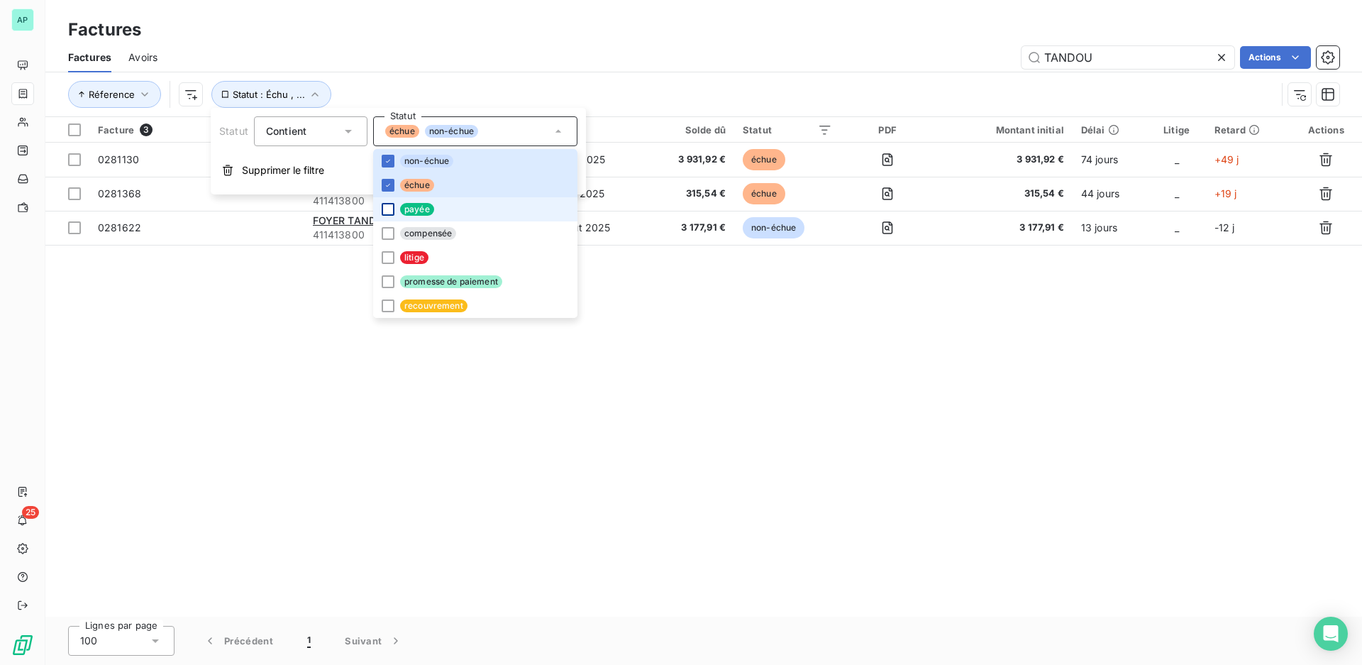
click at [495, 365] on div "Facture 3 Client Émise le Échue le Solde dû Statut PDF Montant initial Délai Li…" at bounding box center [703, 366] width 1317 height 499
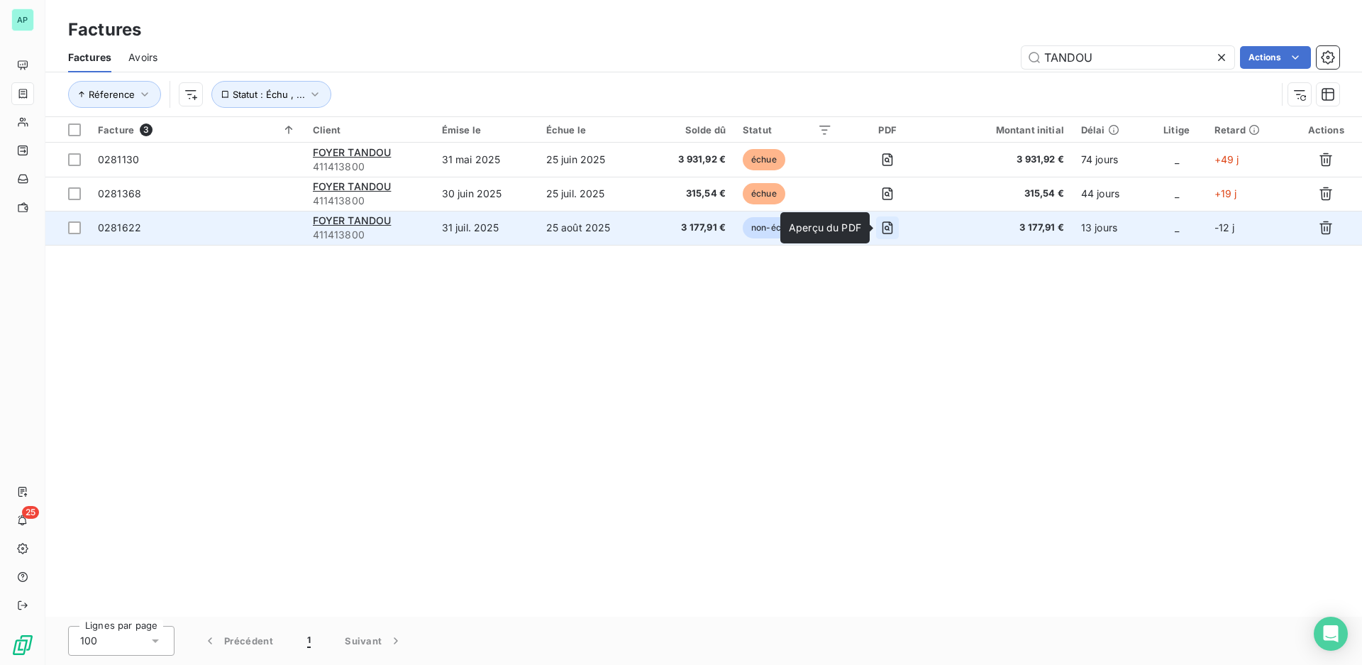
click at [892, 225] on icon "button" at bounding box center [887, 227] width 11 height 13
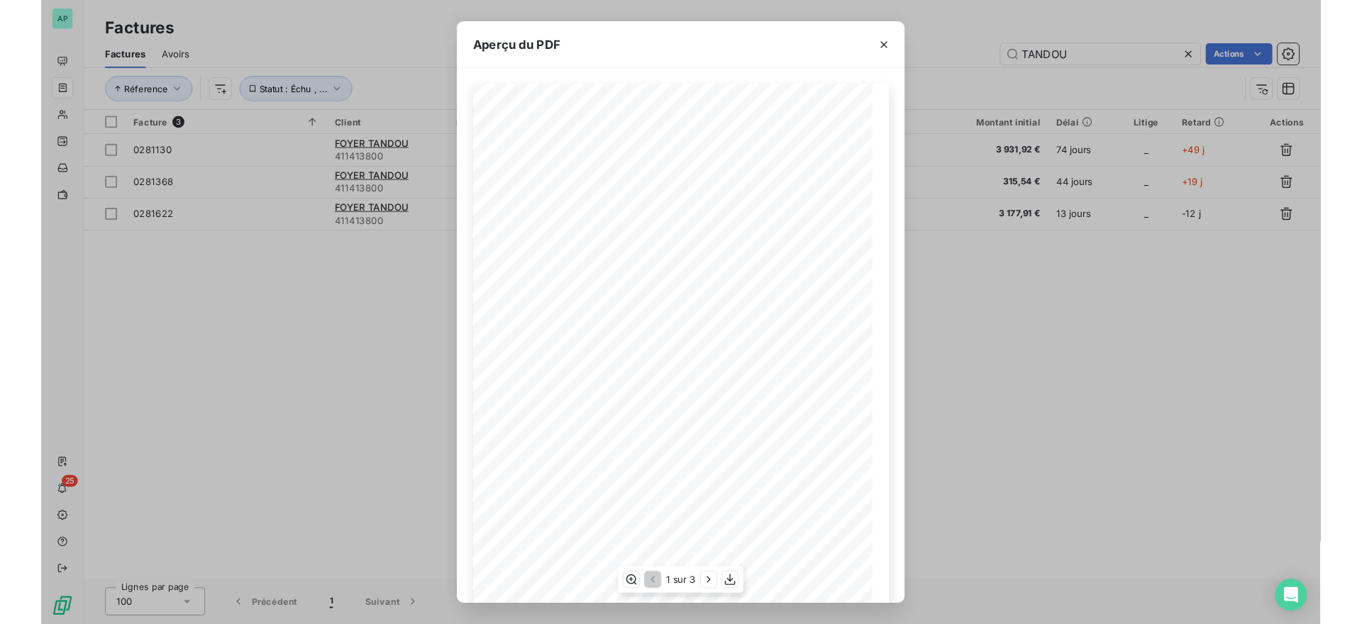
scroll to position [66, 0]
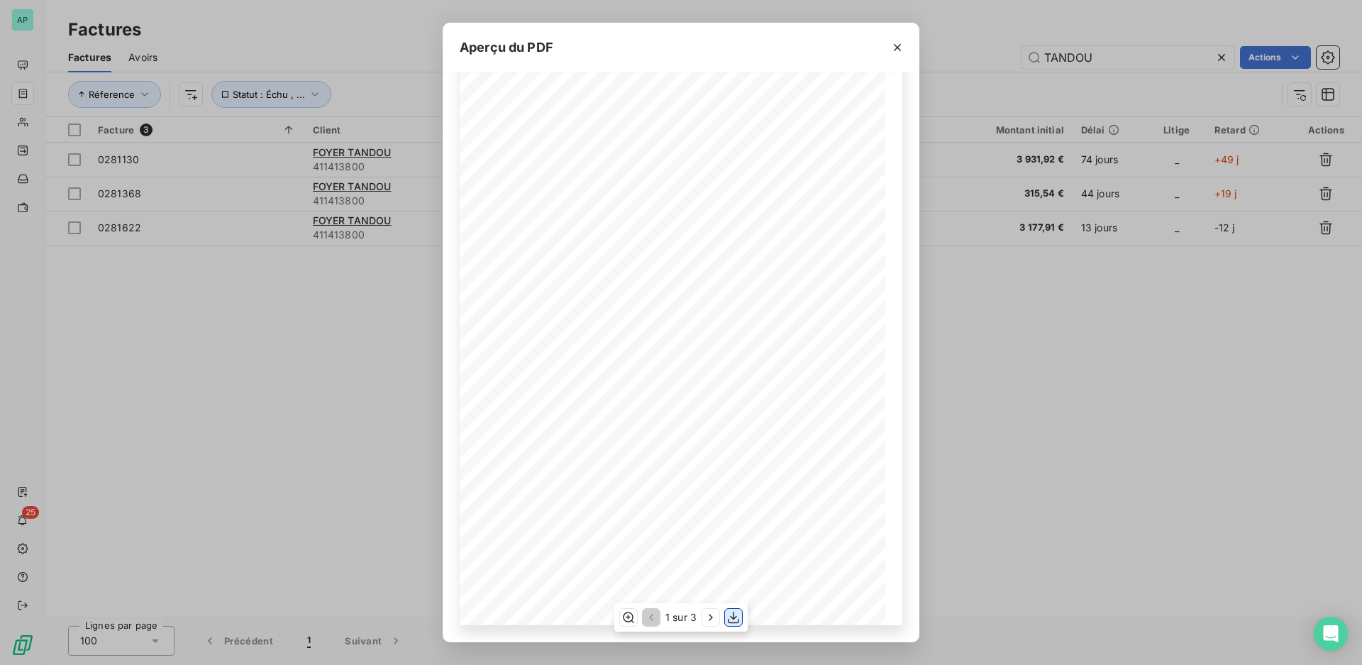
click at [729, 617] on icon "button" at bounding box center [733, 617] width 14 height 14
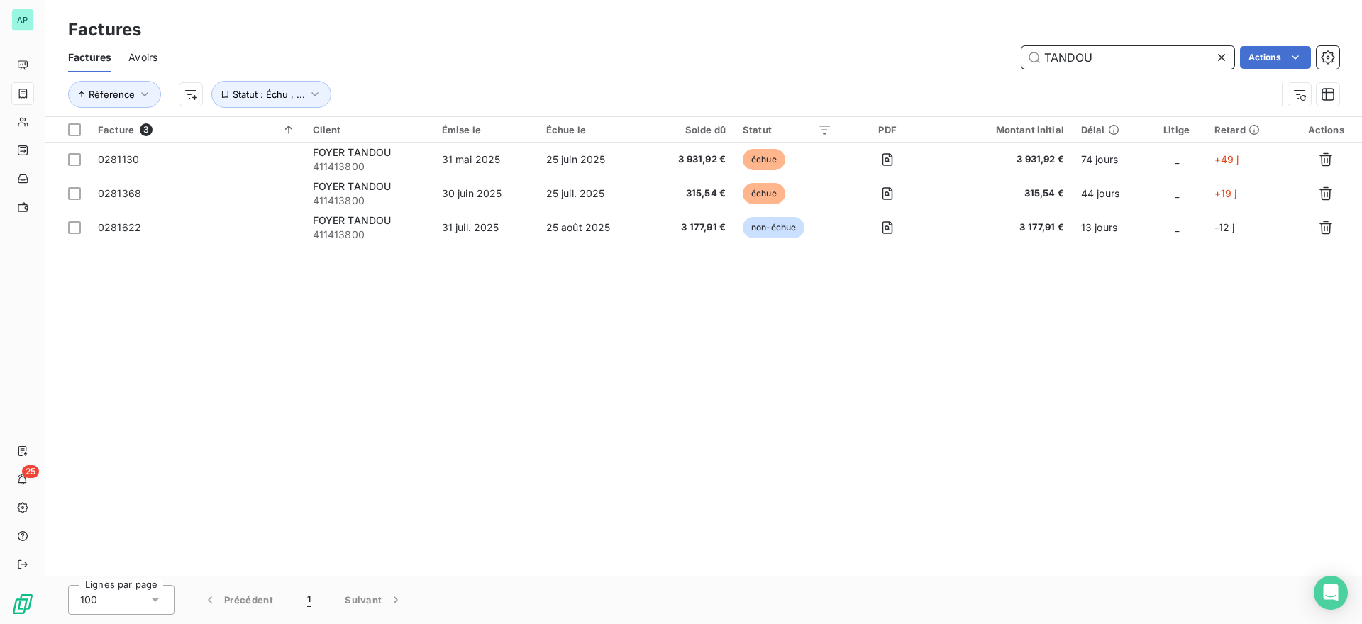
drag, startPoint x: 1108, startPoint y: 59, endPoint x: 1031, endPoint y: 57, distance: 77.3
click at [1031, 57] on input "TANDOU" at bounding box center [1127, 57] width 213 height 23
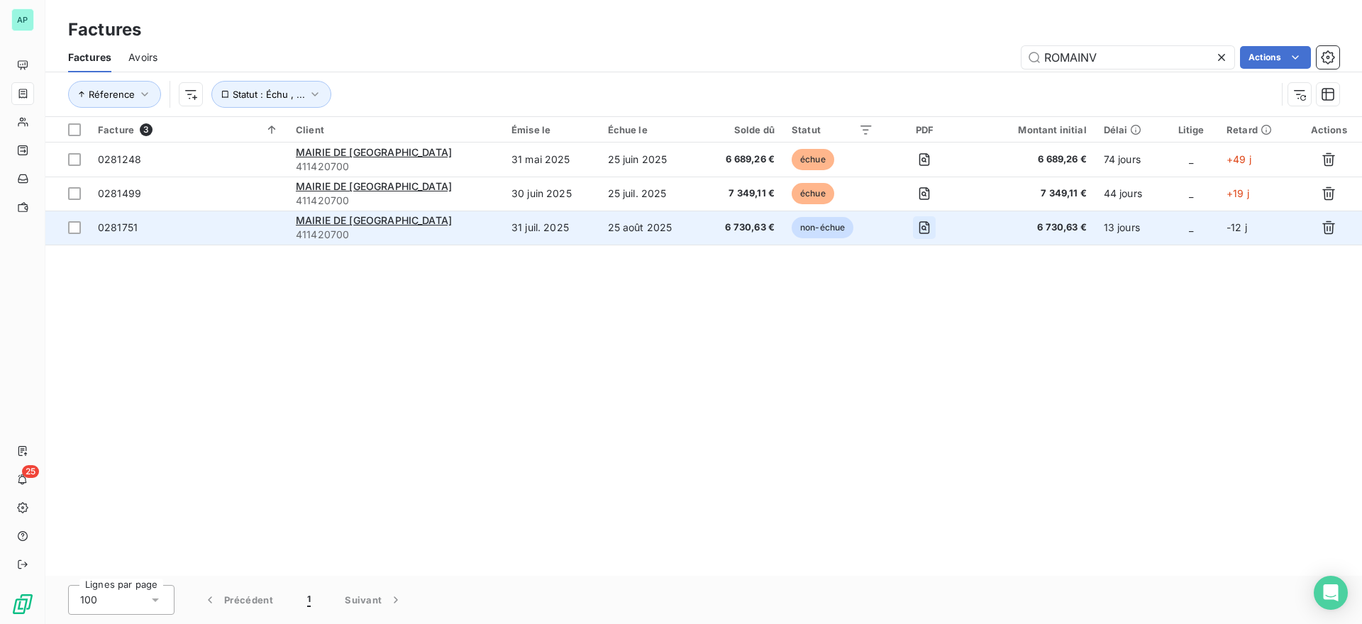
click at [917, 225] on icon "button" at bounding box center [924, 228] width 14 height 14
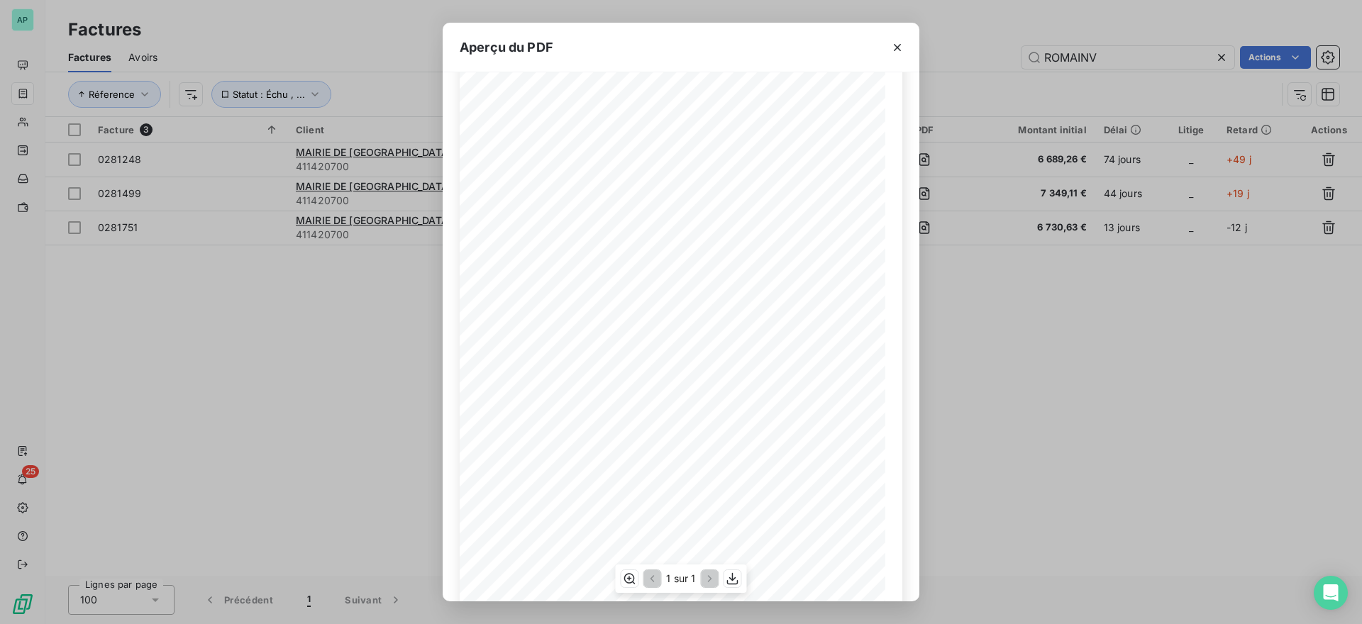
scroll to position [106, 0]
click at [728, 582] on icon "button" at bounding box center [732, 579] width 11 height 12
click at [900, 38] on button "button" at bounding box center [897, 47] width 23 height 23
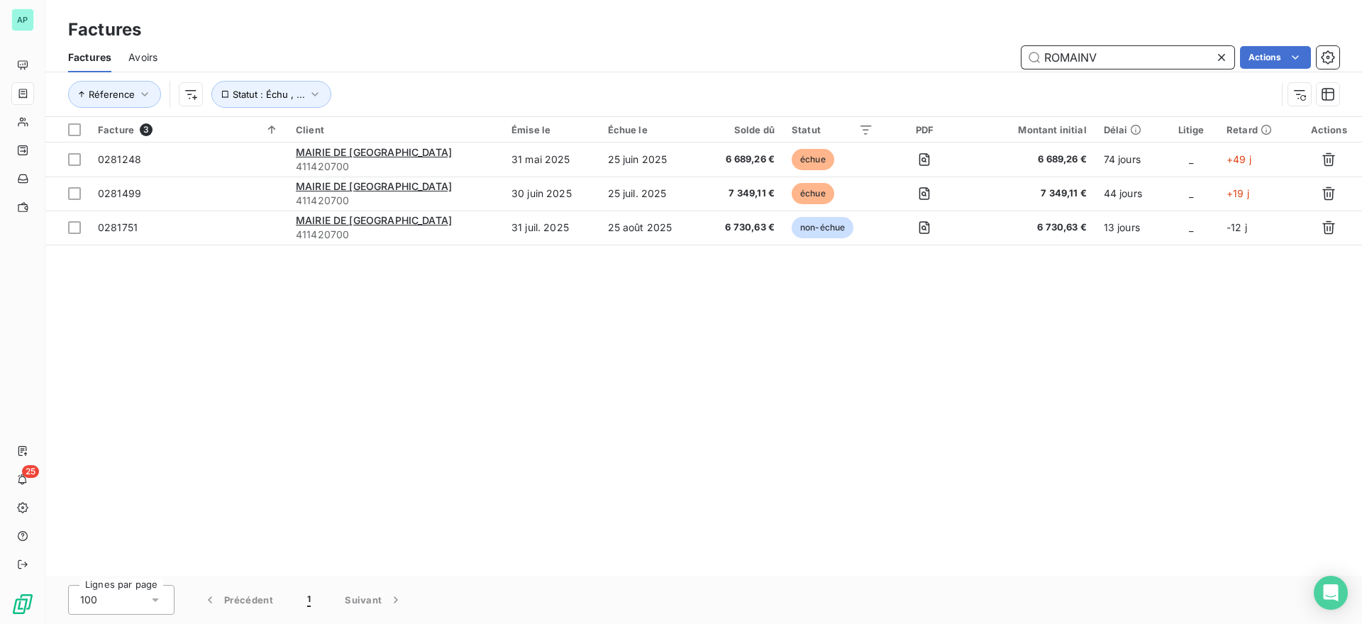
drag, startPoint x: 1102, startPoint y: 54, endPoint x: 1039, endPoint y: 53, distance: 62.4
click at [1039, 53] on input "ROMAINV" at bounding box center [1127, 57] width 213 height 23
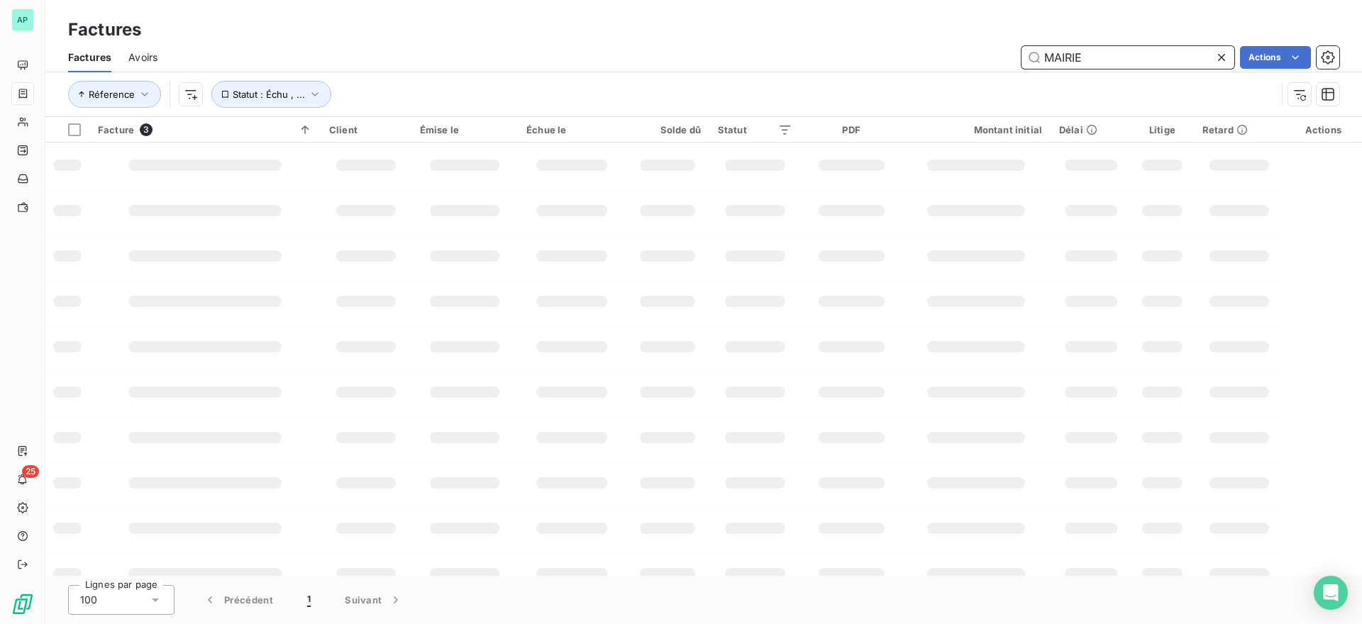
drag, startPoint x: 1131, startPoint y: 63, endPoint x: 981, endPoint y: 55, distance: 150.6
click at [981, 55] on div "MAIRIE Actions" at bounding box center [756, 57] width 1165 height 23
type input "ACADEMIE"
